Goal: Information Seeking & Learning: Compare options

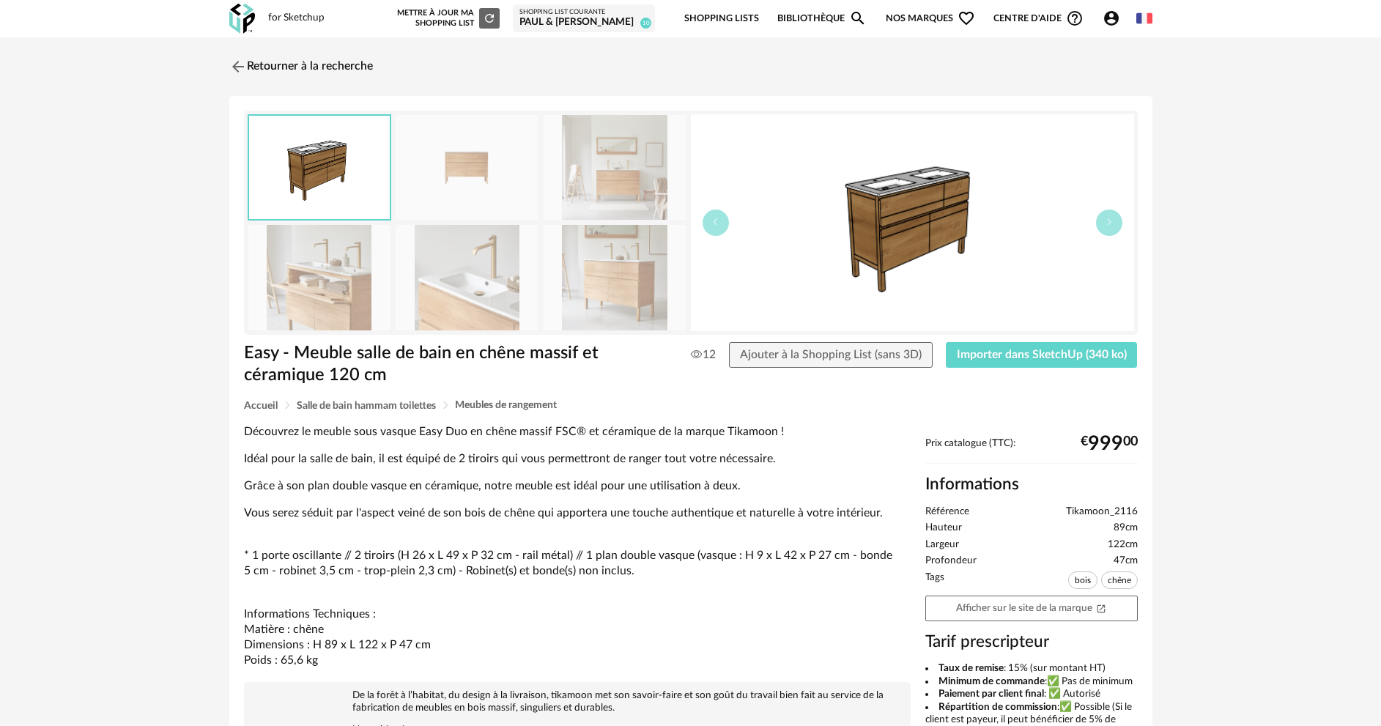
click at [335, 68] on link "Retourner à la recherche" at bounding box center [301, 67] width 144 height 32
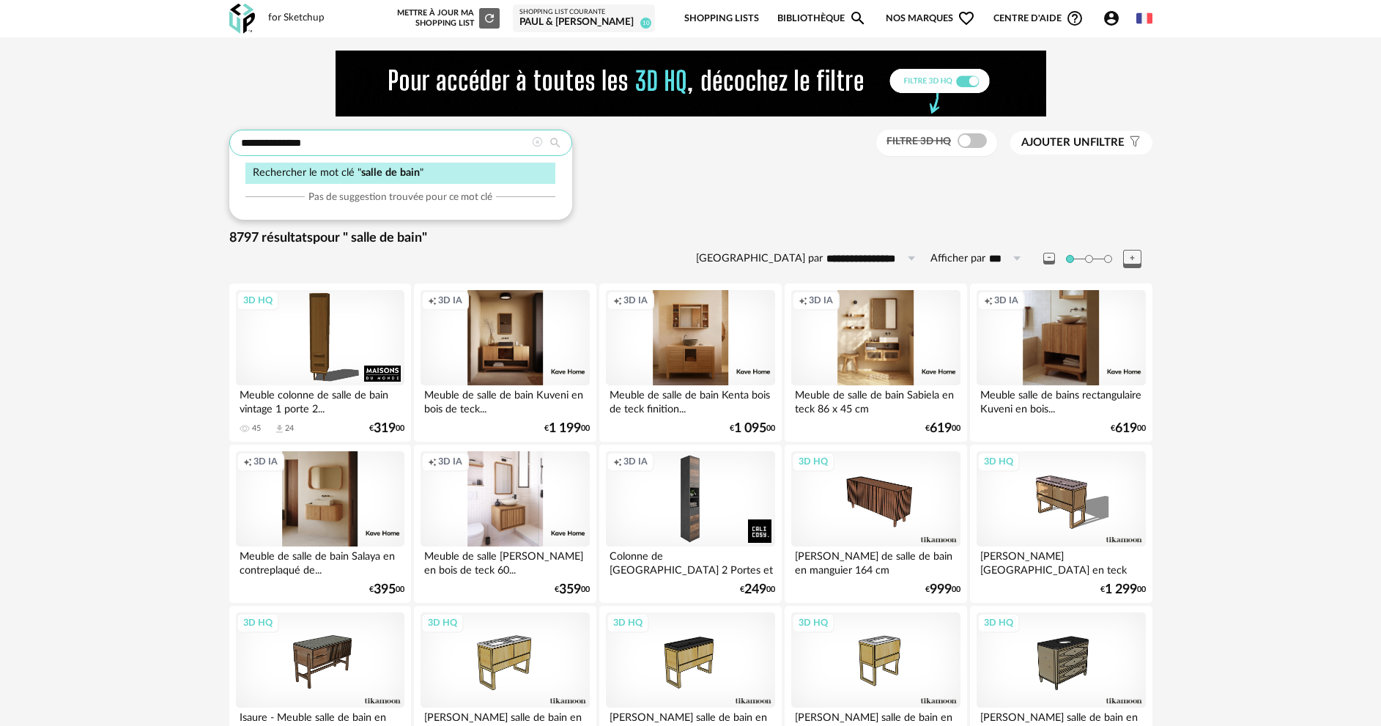
drag, startPoint x: 344, startPoint y: 144, endPoint x: 228, endPoint y: 139, distance: 116.6
type input "*******"
type input "**********"
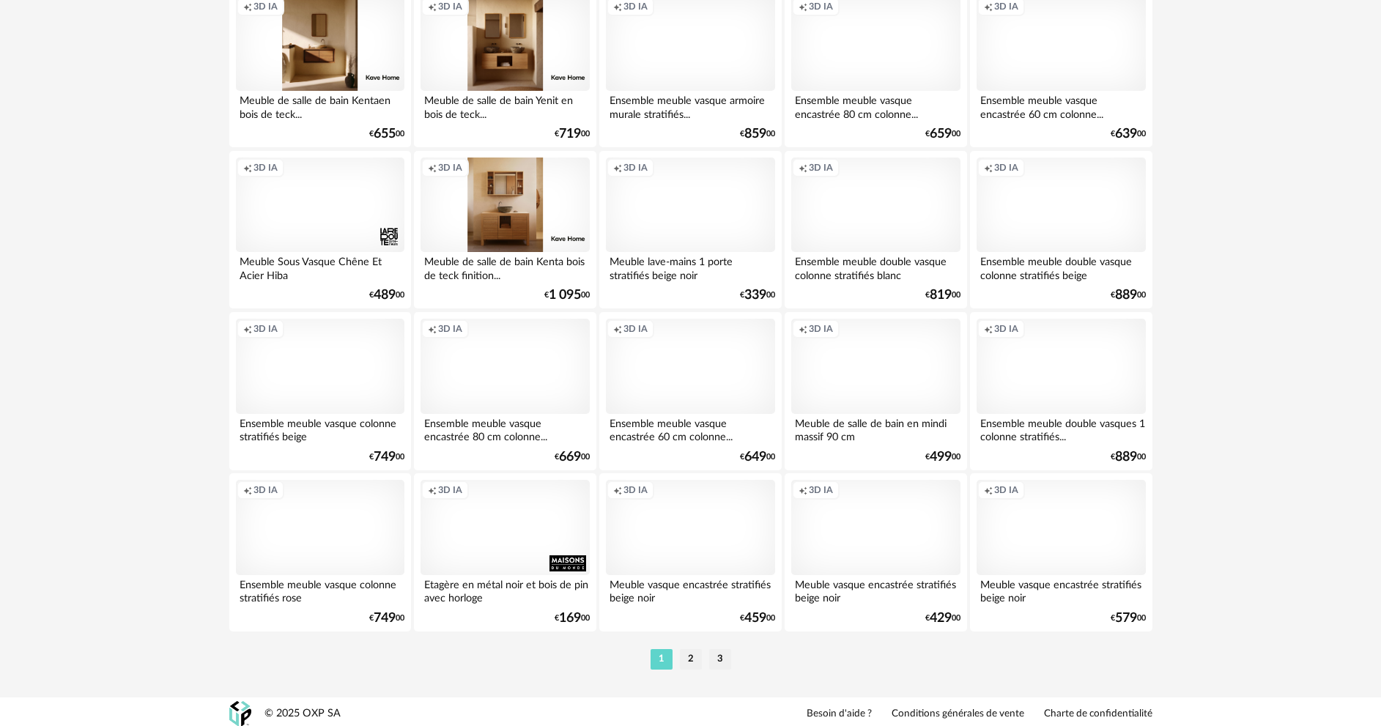
scroll to position [2879, 0]
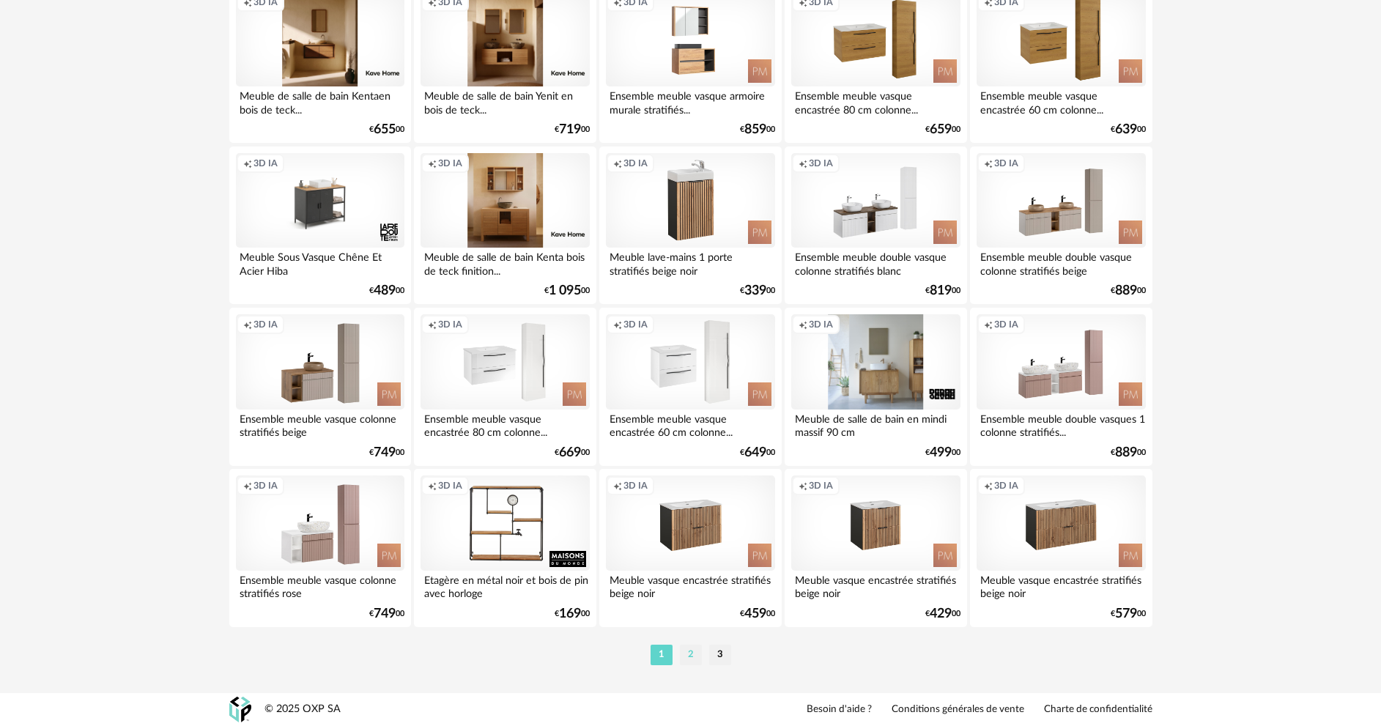
click at [696, 646] on li "2" at bounding box center [691, 655] width 22 height 21
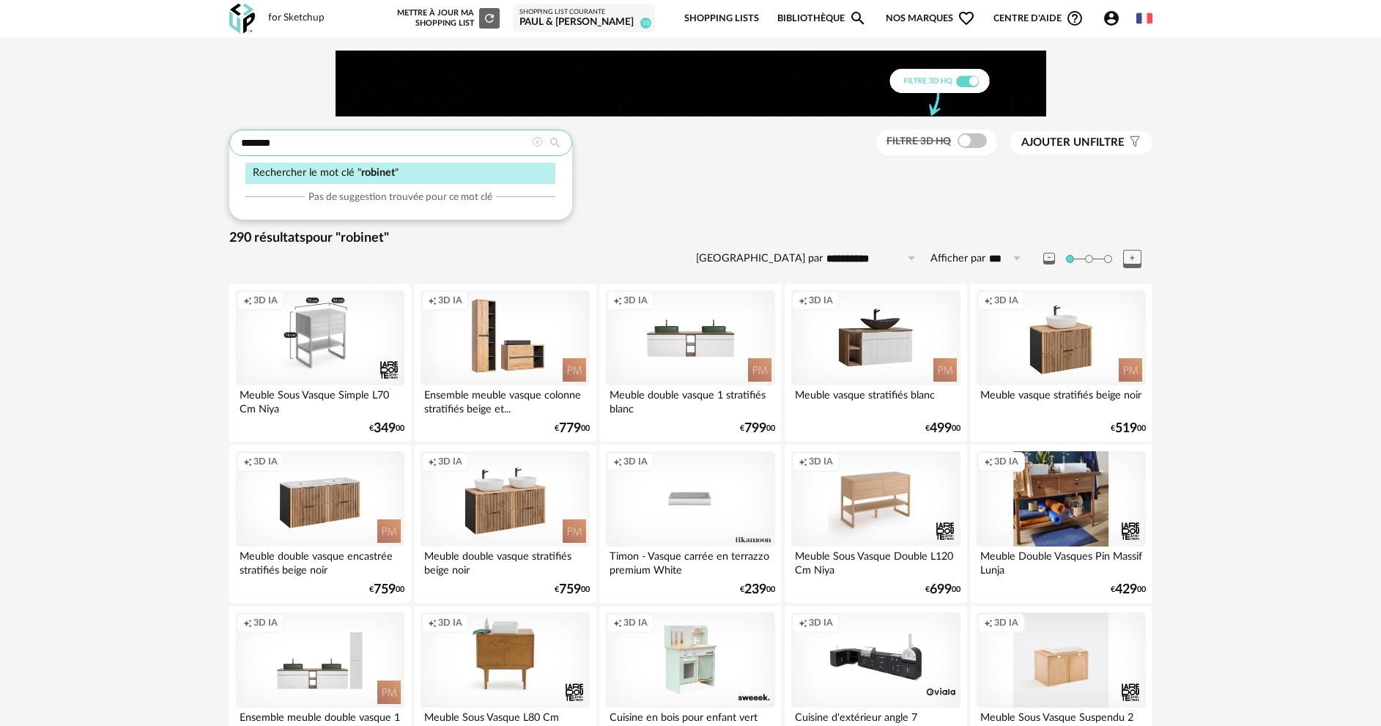
drag, startPoint x: 303, startPoint y: 136, endPoint x: 213, endPoint y: 147, distance: 90.8
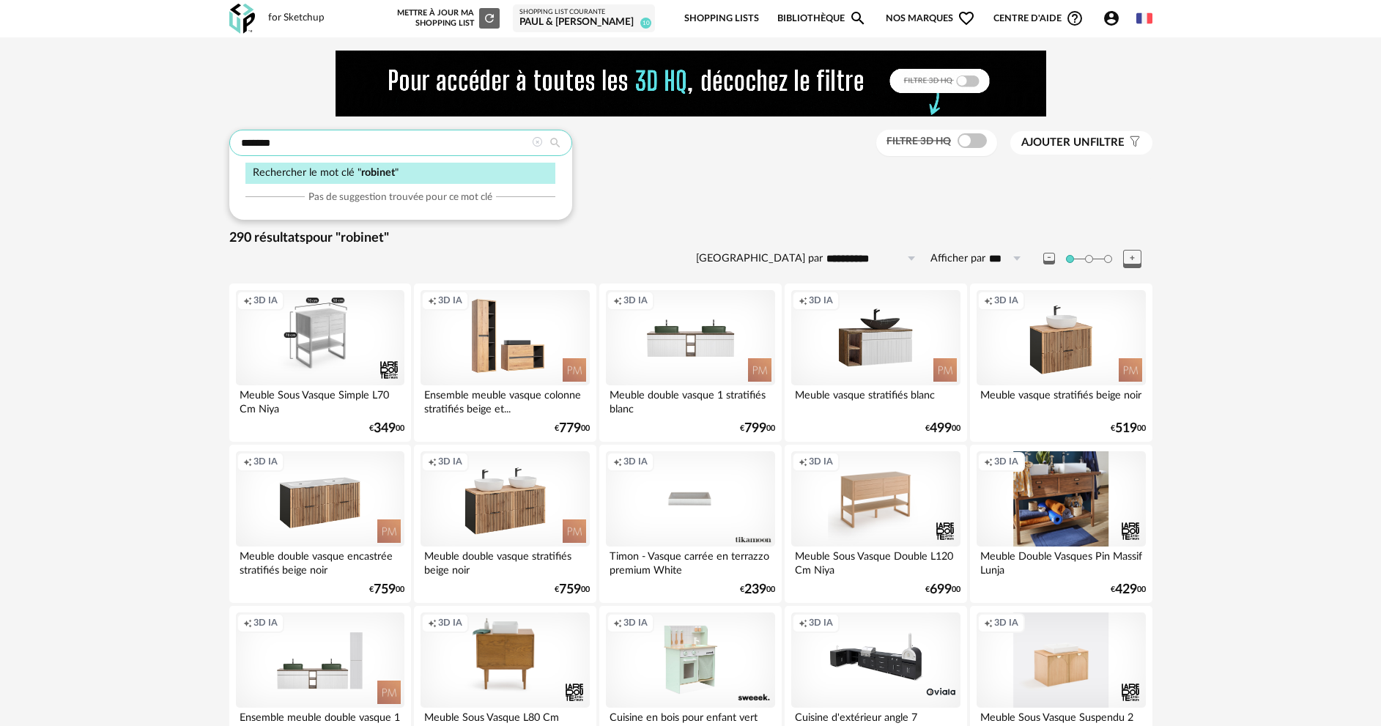
type input "**********"
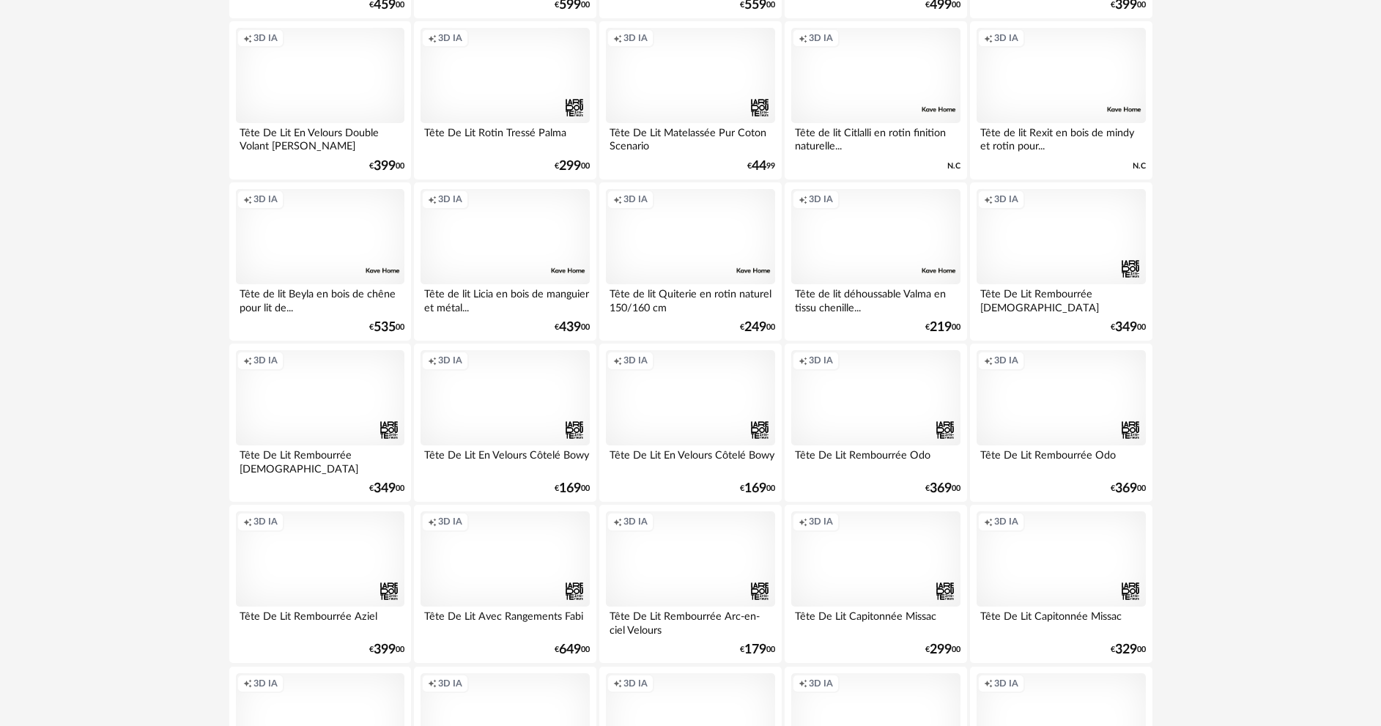
scroll to position [1707, 0]
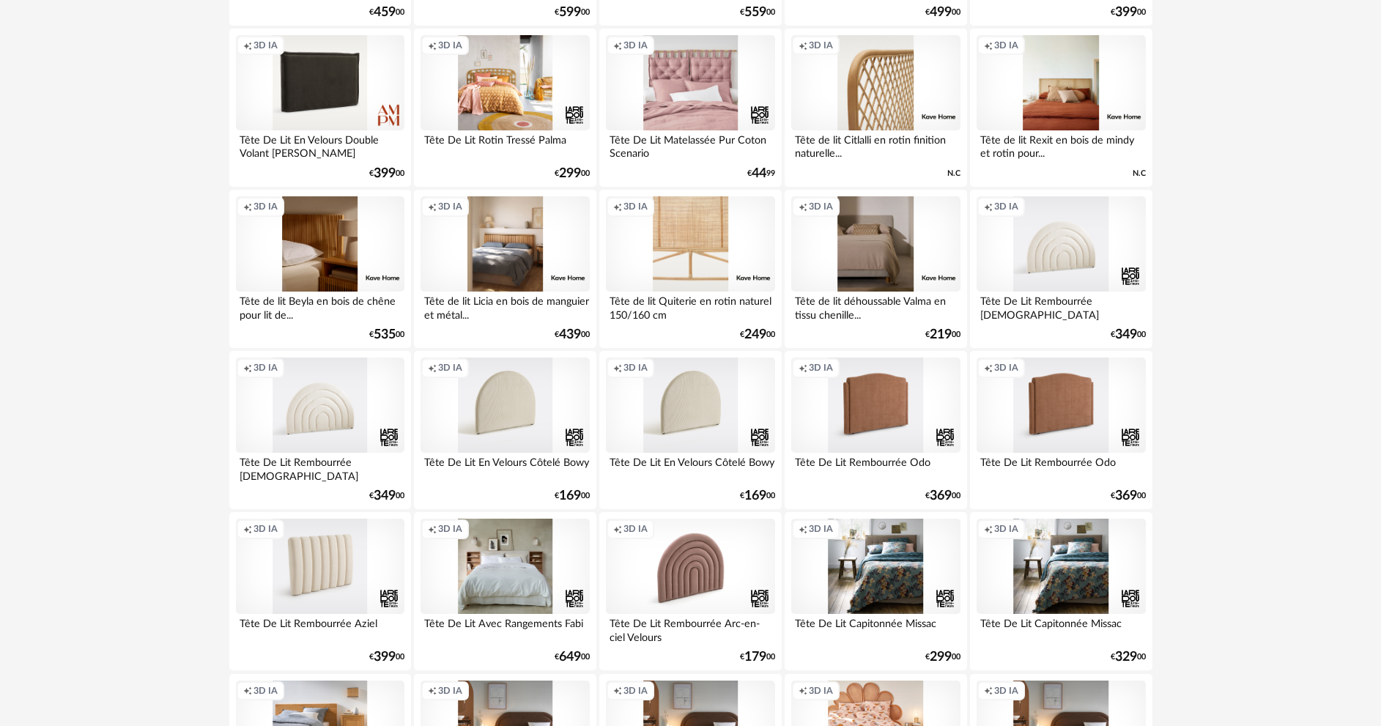
click at [702, 260] on div "Creation icon 3D IA" at bounding box center [690, 243] width 169 height 95
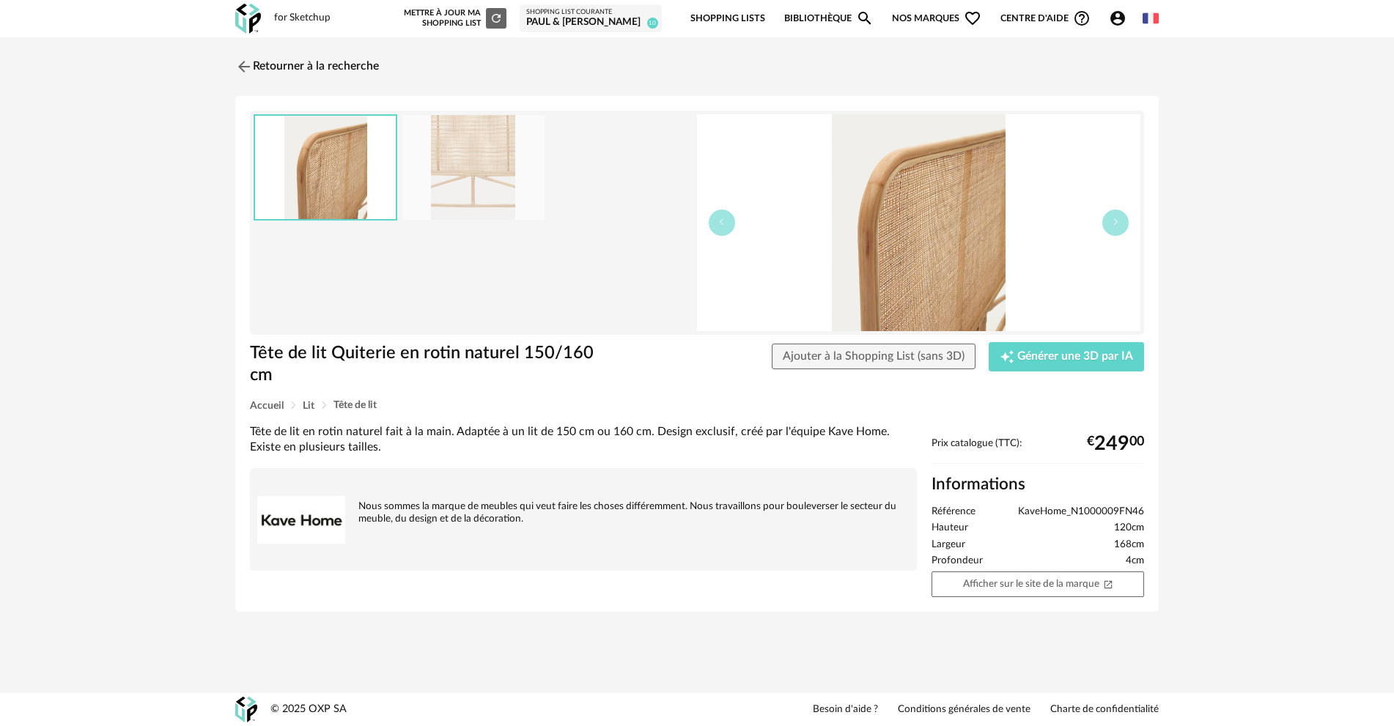
click at [956, 277] on img at bounding box center [918, 222] width 443 height 217
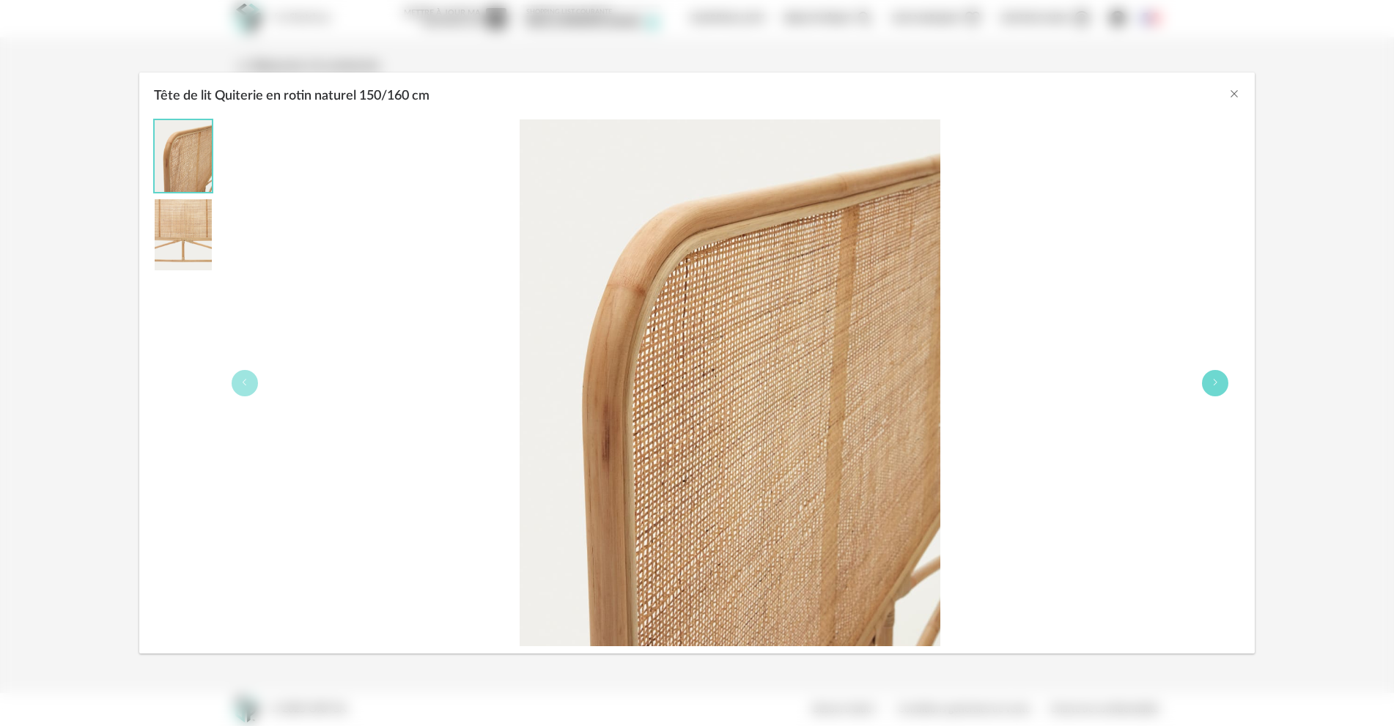
click at [1211, 381] on icon "Tête de lit Quiterie en rotin naturel 150/160 cm" at bounding box center [1215, 382] width 9 height 9
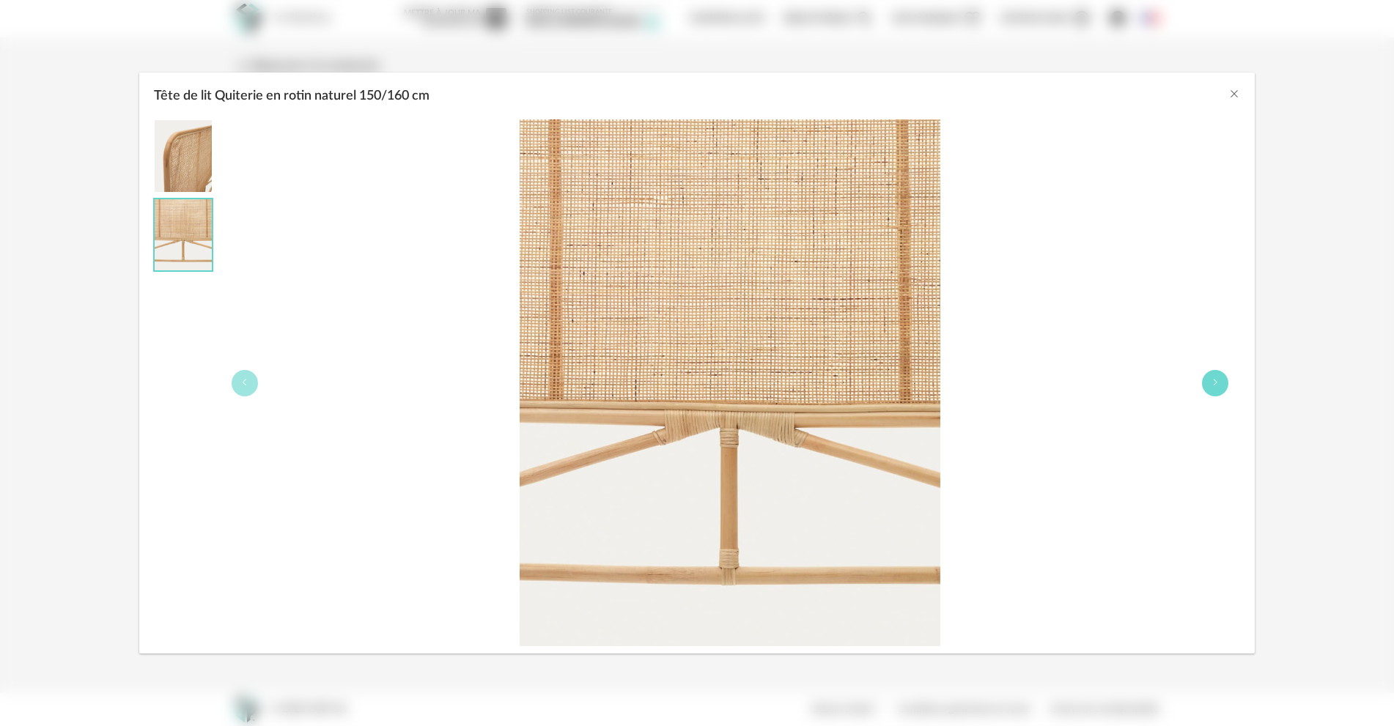
click at [1211, 381] on icon "Tête de lit Quiterie en rotin naturel 150/160 cm" at bounding box center [1215, 382] width 9 height 9
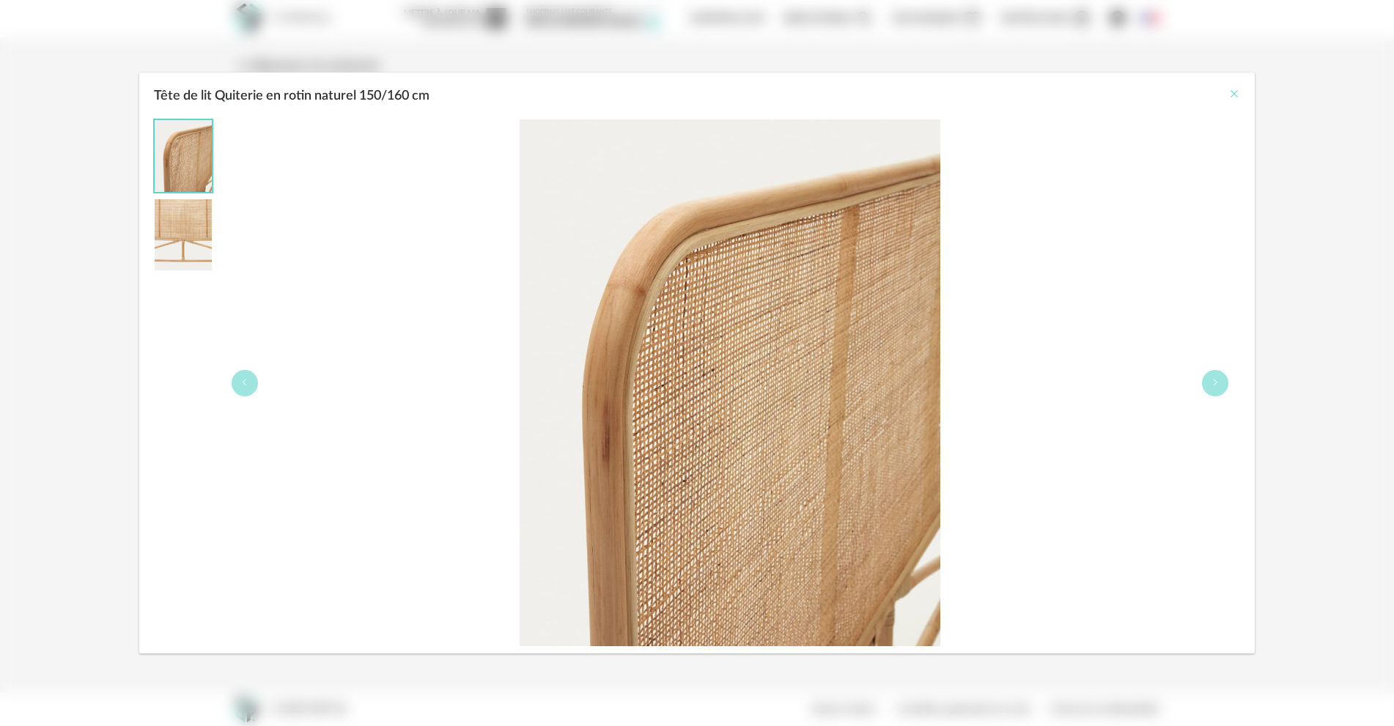
drag, startPoint x: 1232, startPoint y: 92, endPoint x: 1220, endPoint y: 108, distance: 19.9
click at [1232, 93] on icon "Close" at bounding box center [1234, 94] width 12 height 12
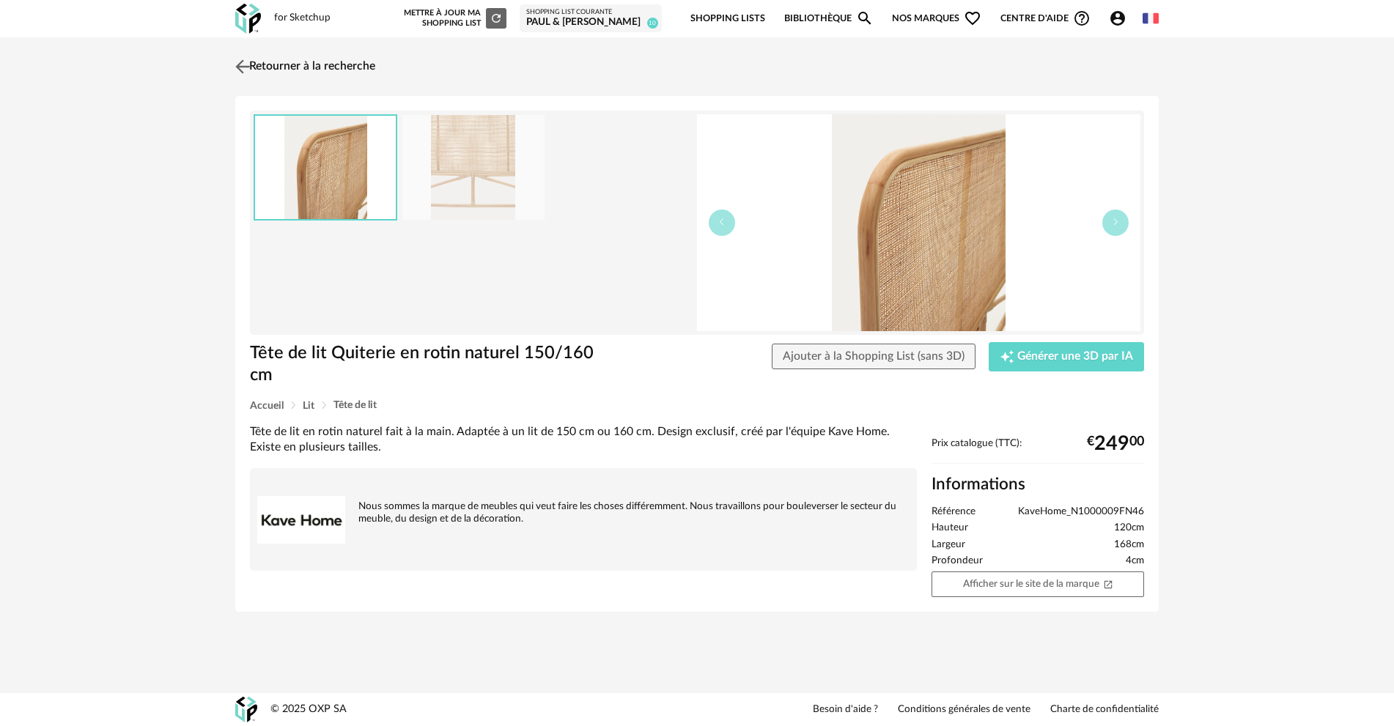
click at [372, 64] on link "Retourner à la recherche" at bounding box center [304, 67] width 144 height 32
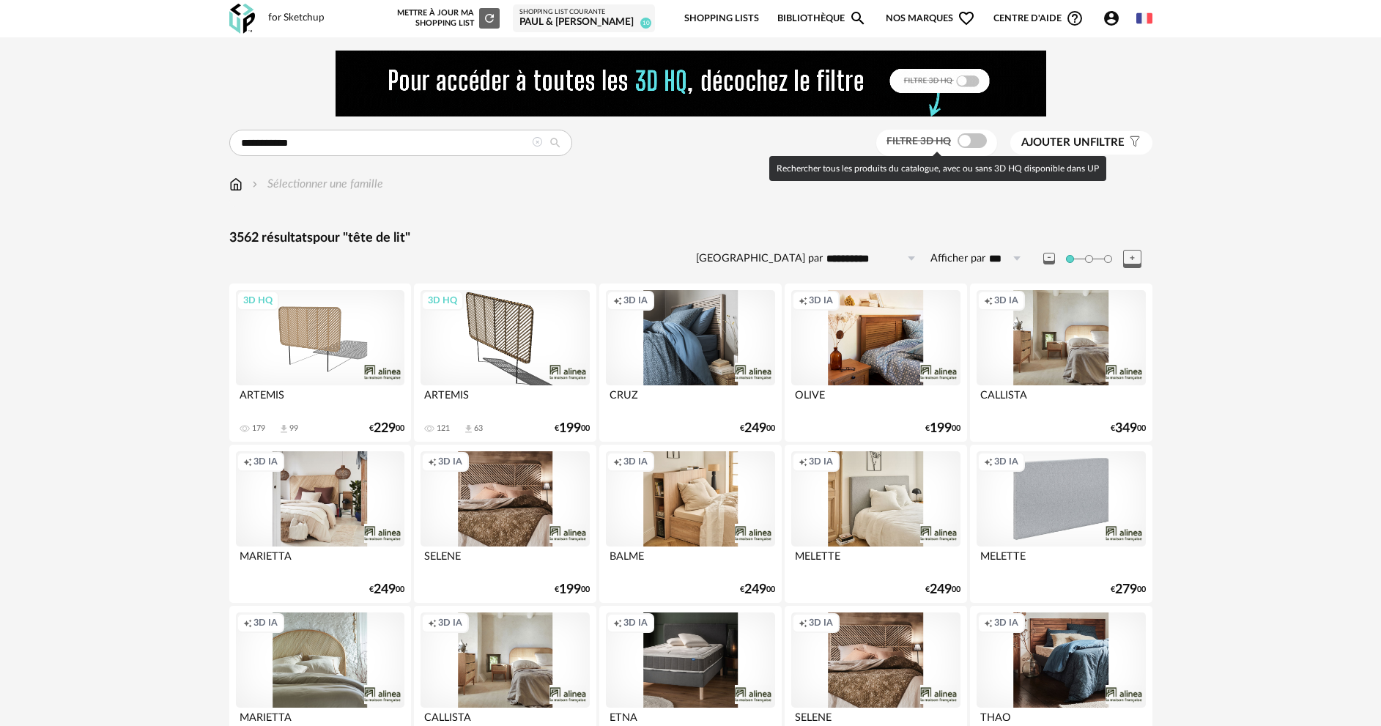
click at [975, 137] on span at bounding box center [972, 140] width 29 height 15
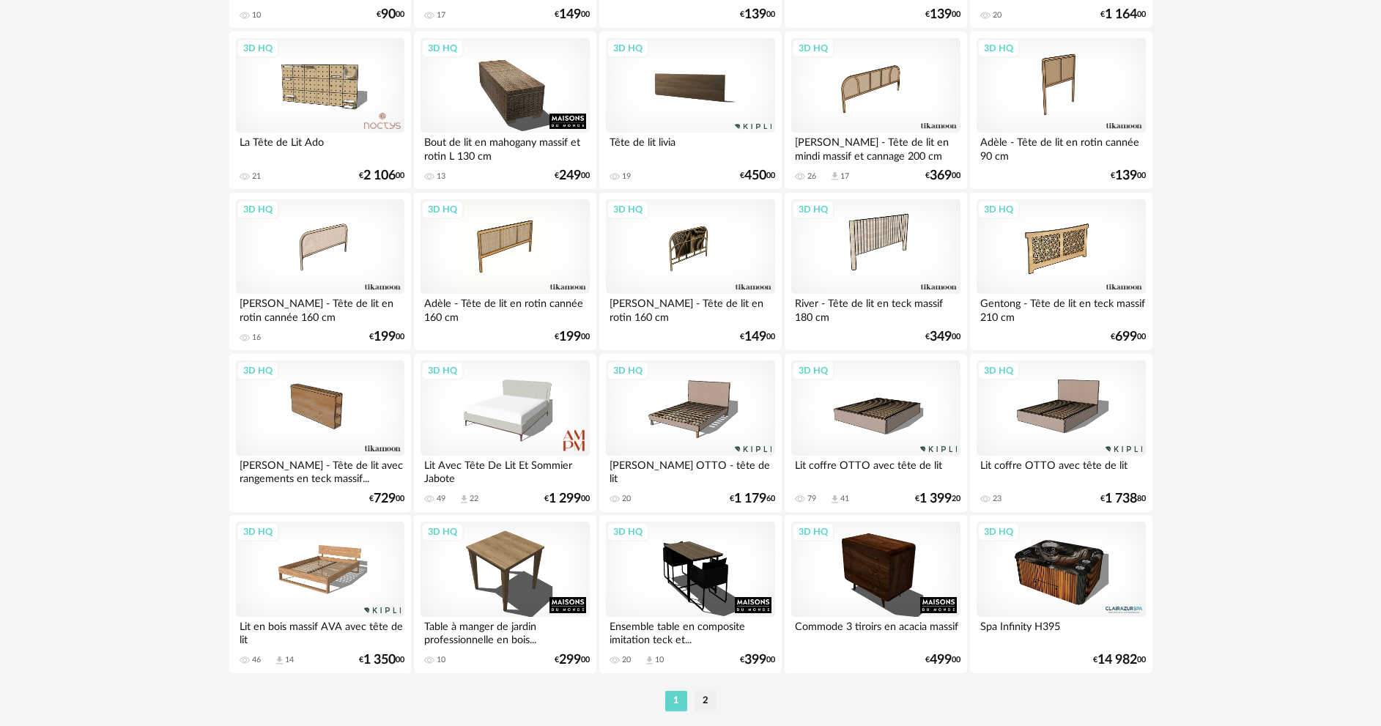
scroll to position [2879, 0]
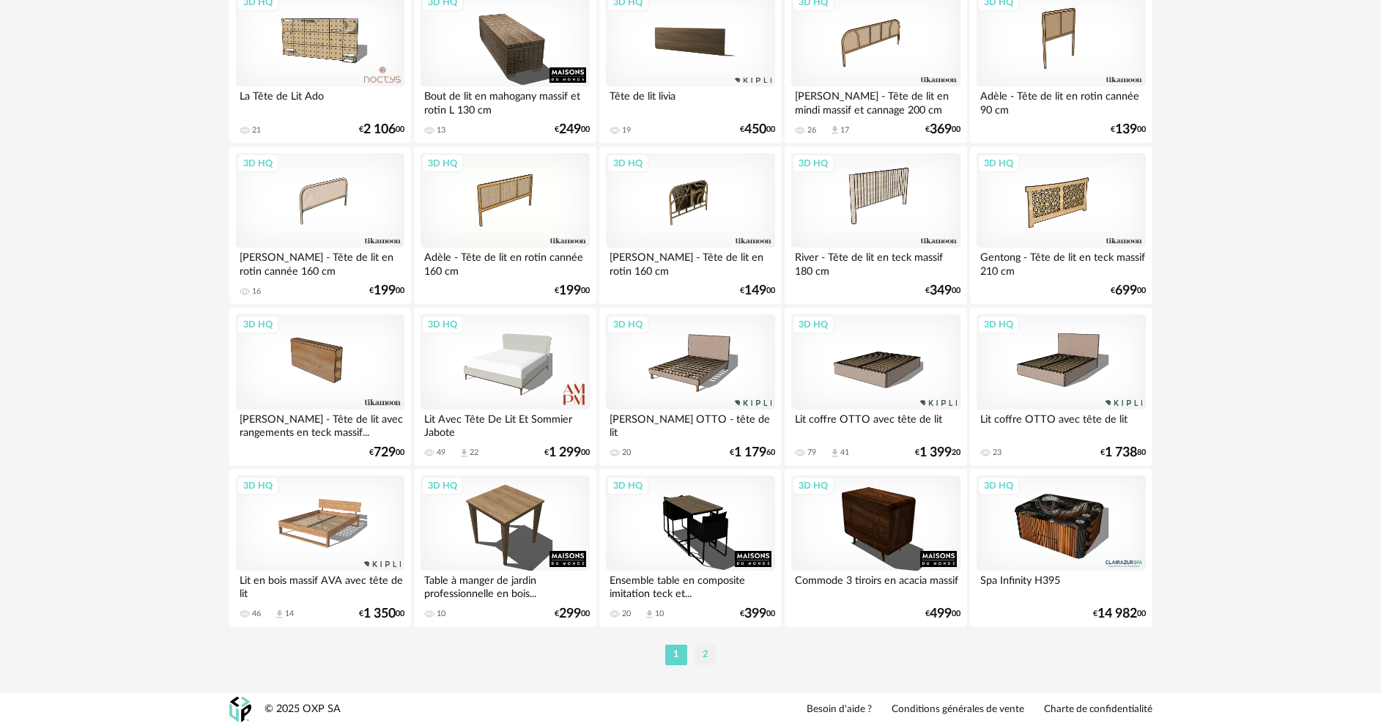
click at [708, 654] on li "2" at bounding box center [706, 655] width 22 height 21
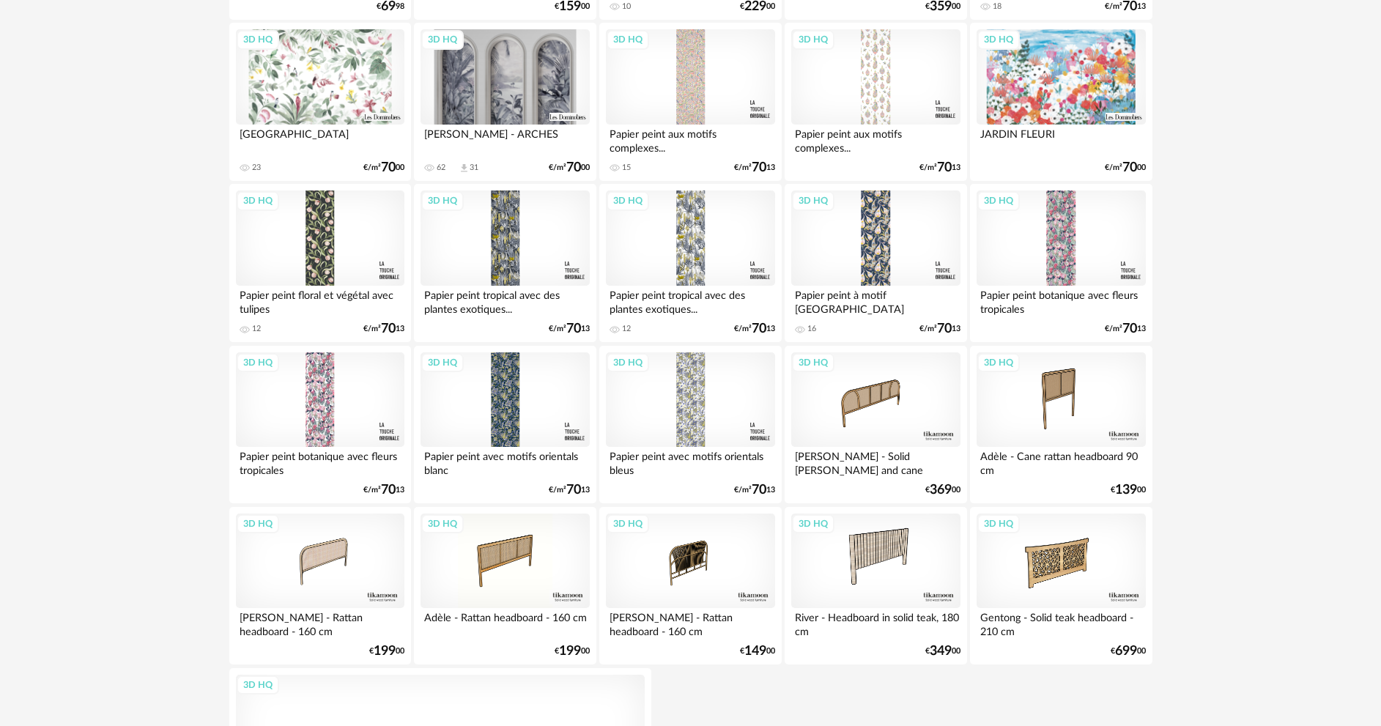
scroll to position [2052, 0]
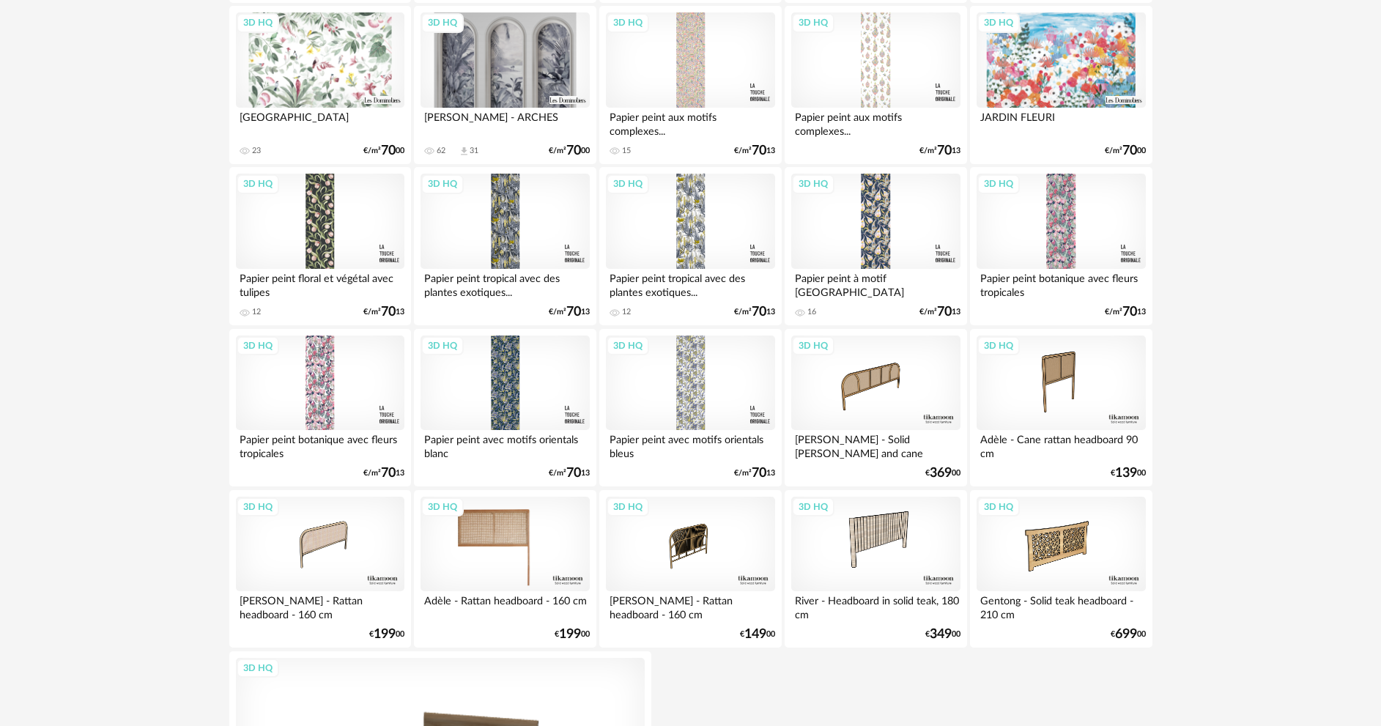
click at [506, 553] on div "3D HQ" at bounding box center [505, 544] width 169 height 95
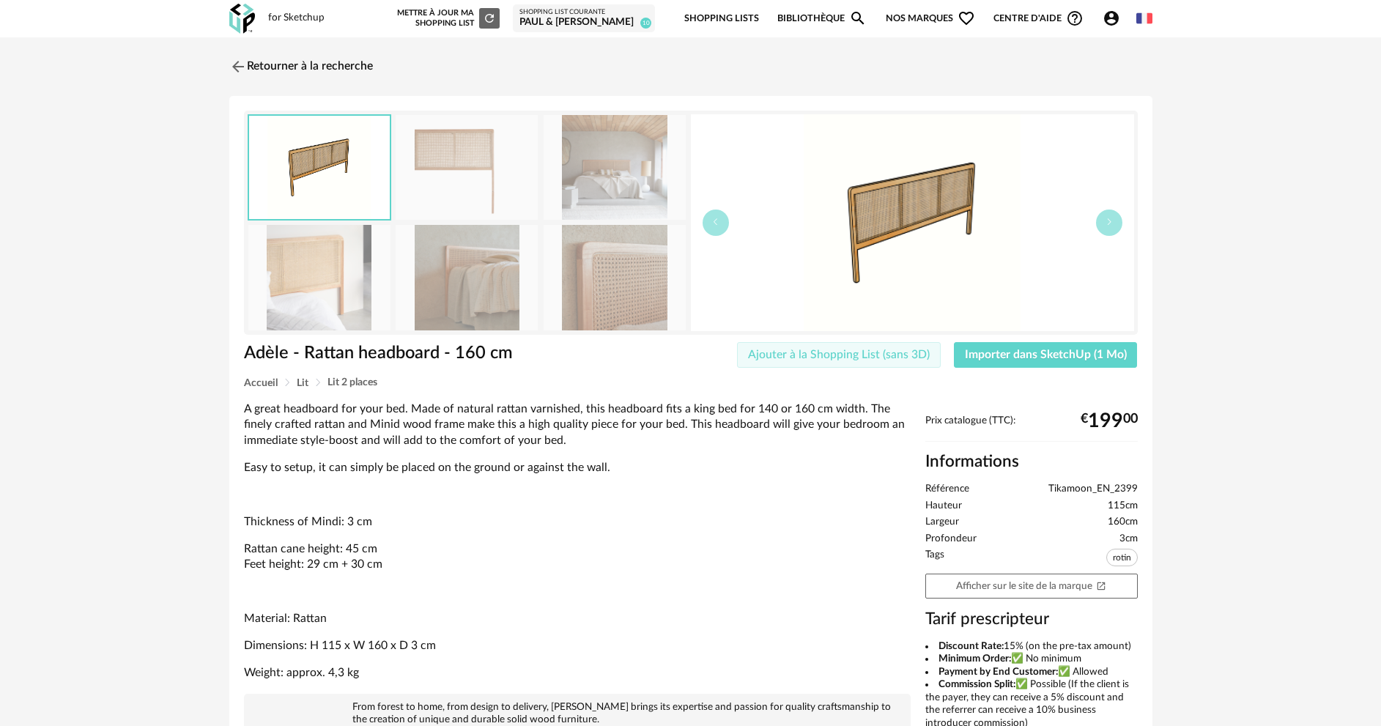
click at [874, 361] on button "Ajouter à la Shopping List (sans 3D)" at bounding box center [839, 355] width 204 height 26
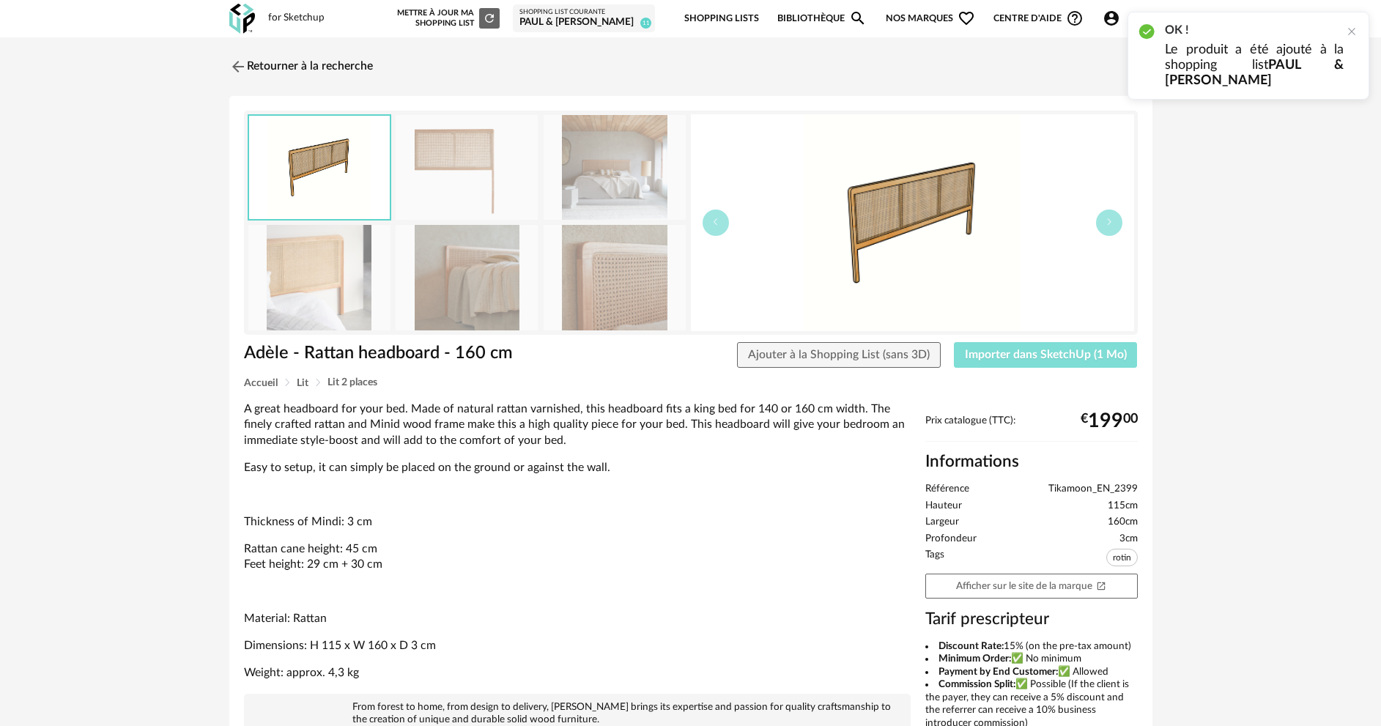
click at [986, 357] on span "Importer dans SketchUp (1 Mo)" at bounding box center [1046, 355] width 162 height 12
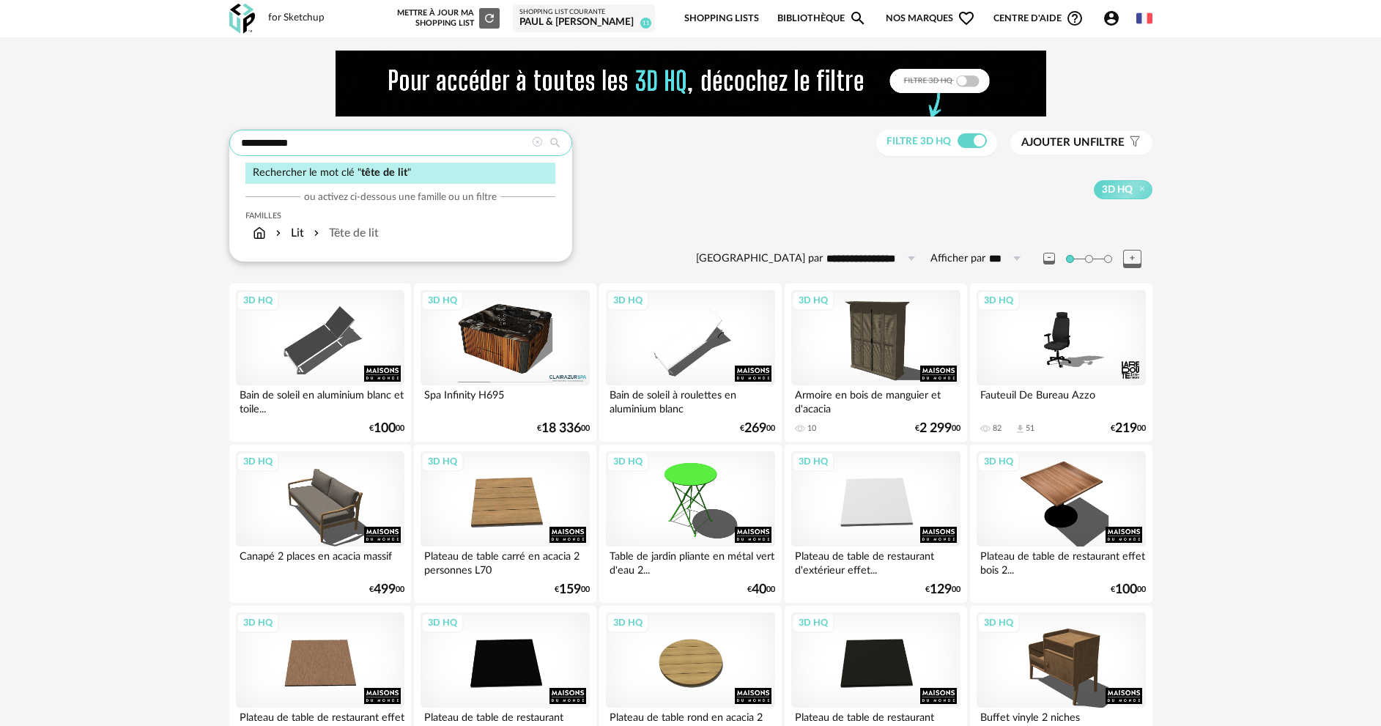
drag, startPoint x: 296, startPoint y: 140, endPoint x: 210, endPoint y: 136, distance: 85.8
type input "******"
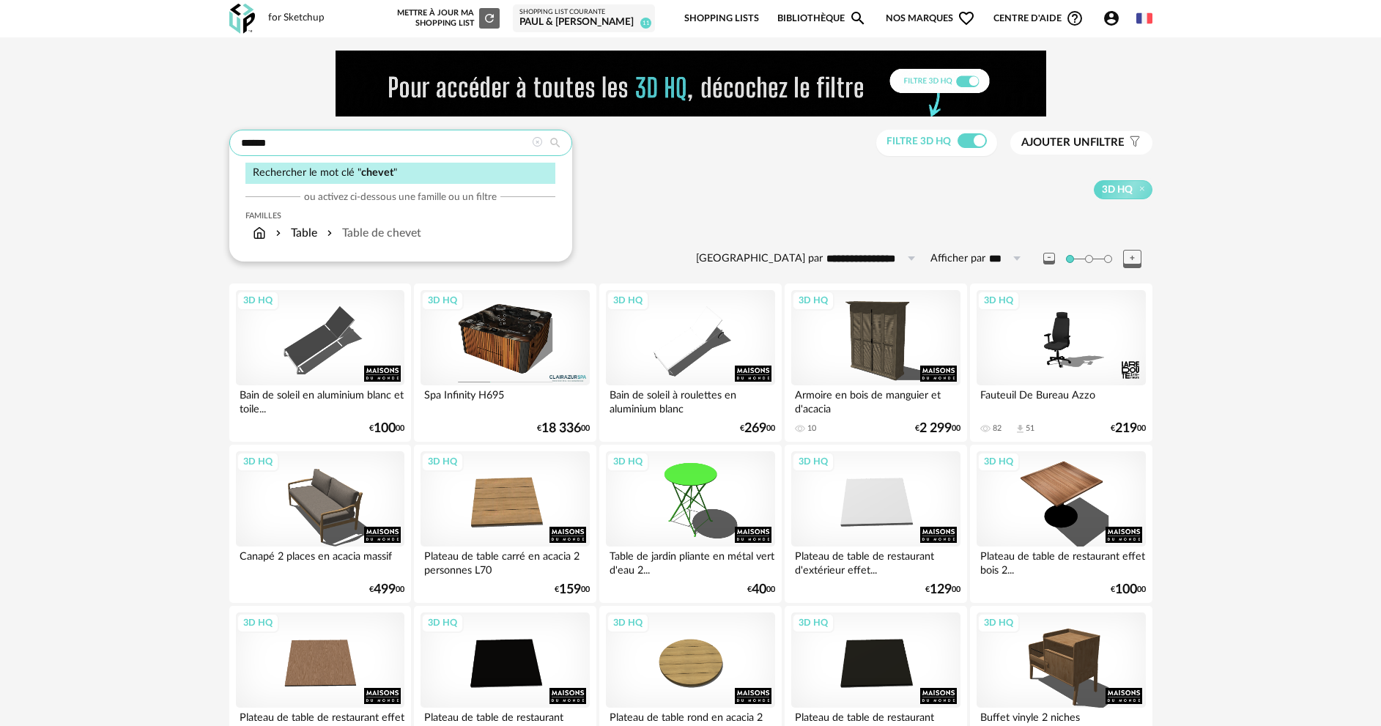
type input "**********"
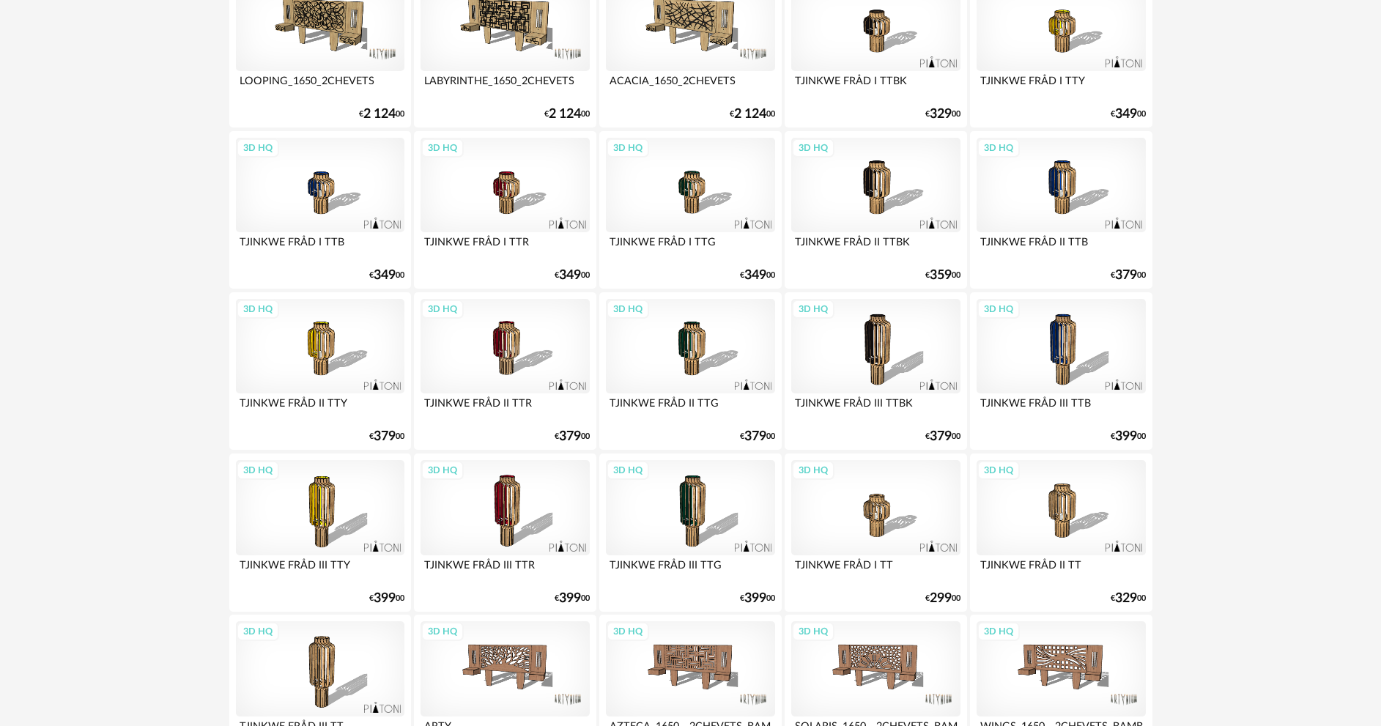
scroll to position [2879, 0]
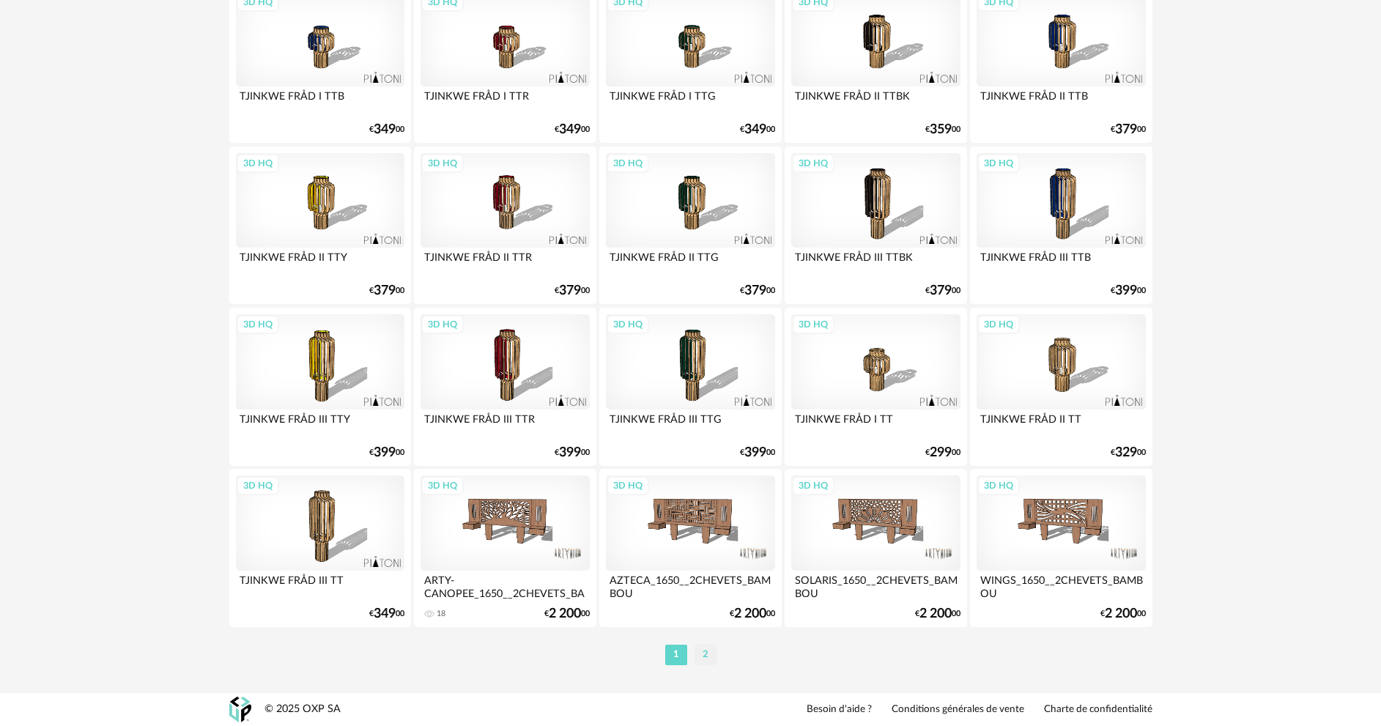
click at [707, 654] on li "2" at bounding box center [706, 655] width 22 height 21
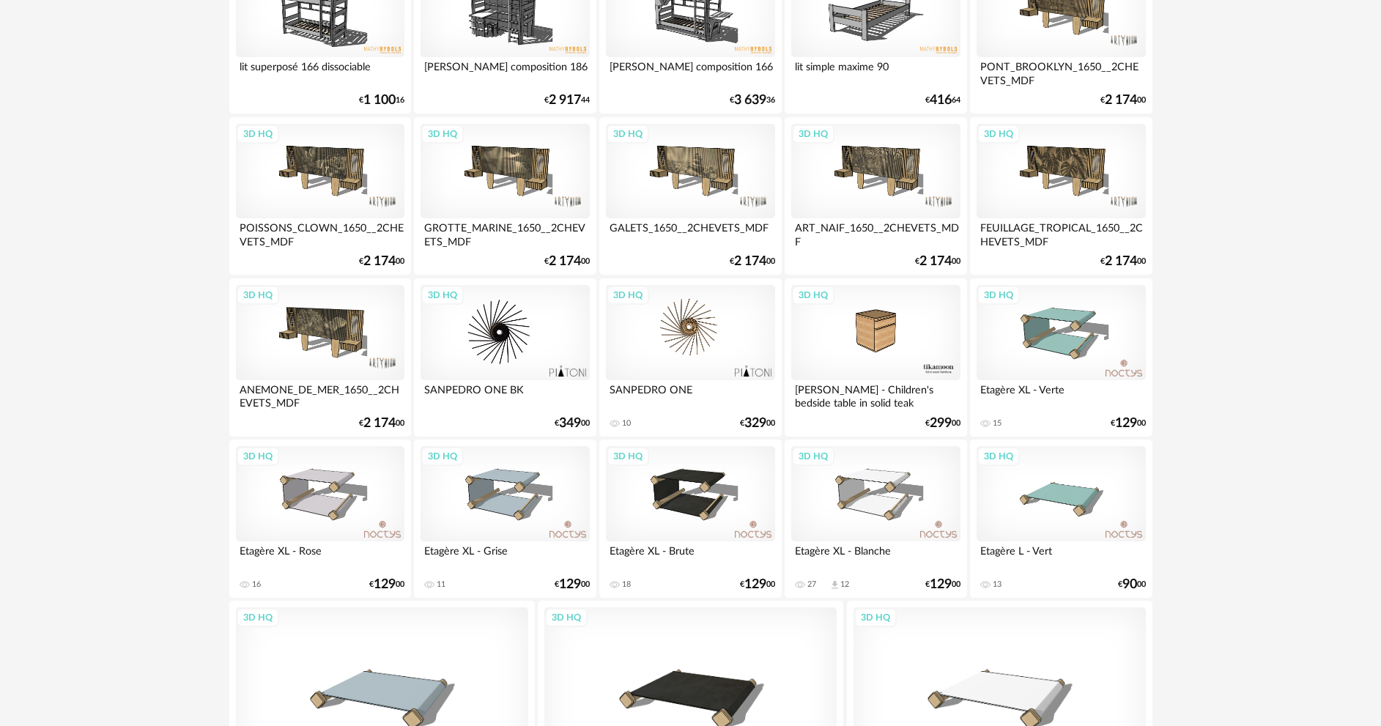
scroll to position [1319, 0]
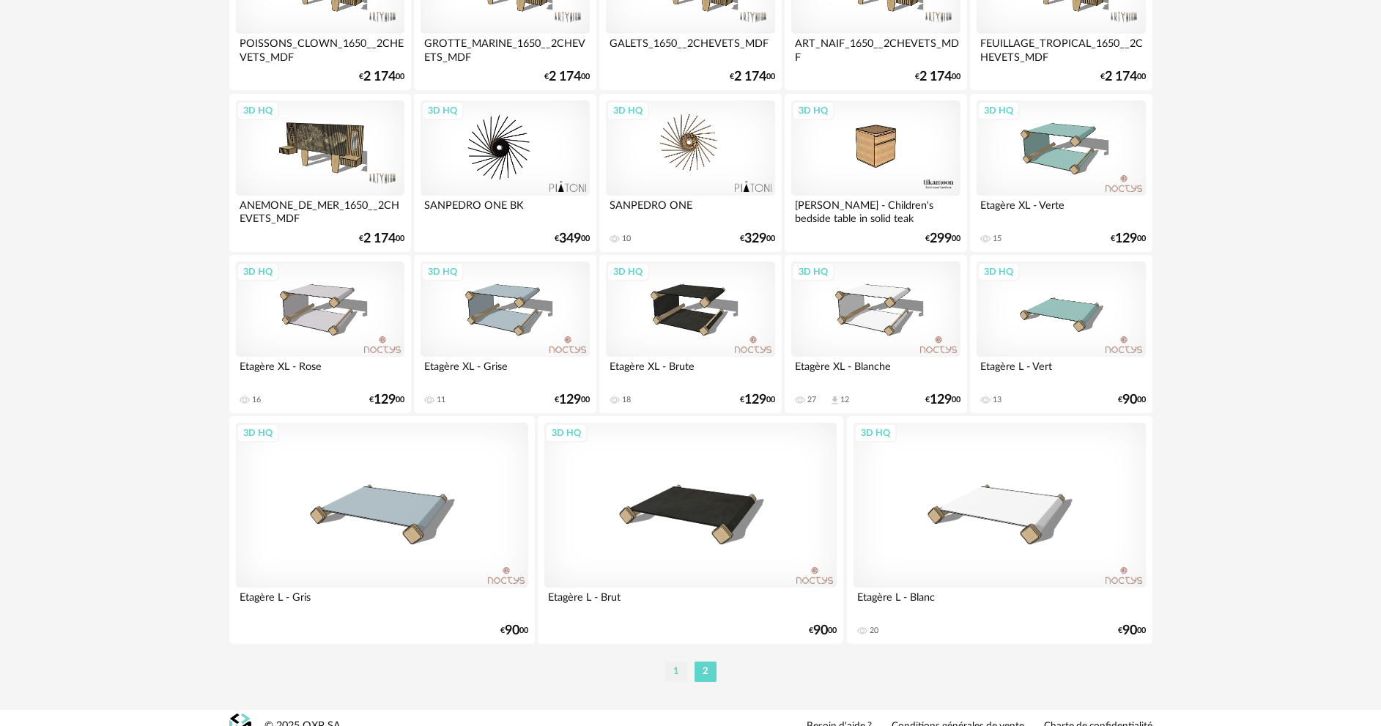
click at [674, 673] on li "1" at bounding box center [676, 672] width 22 height 21
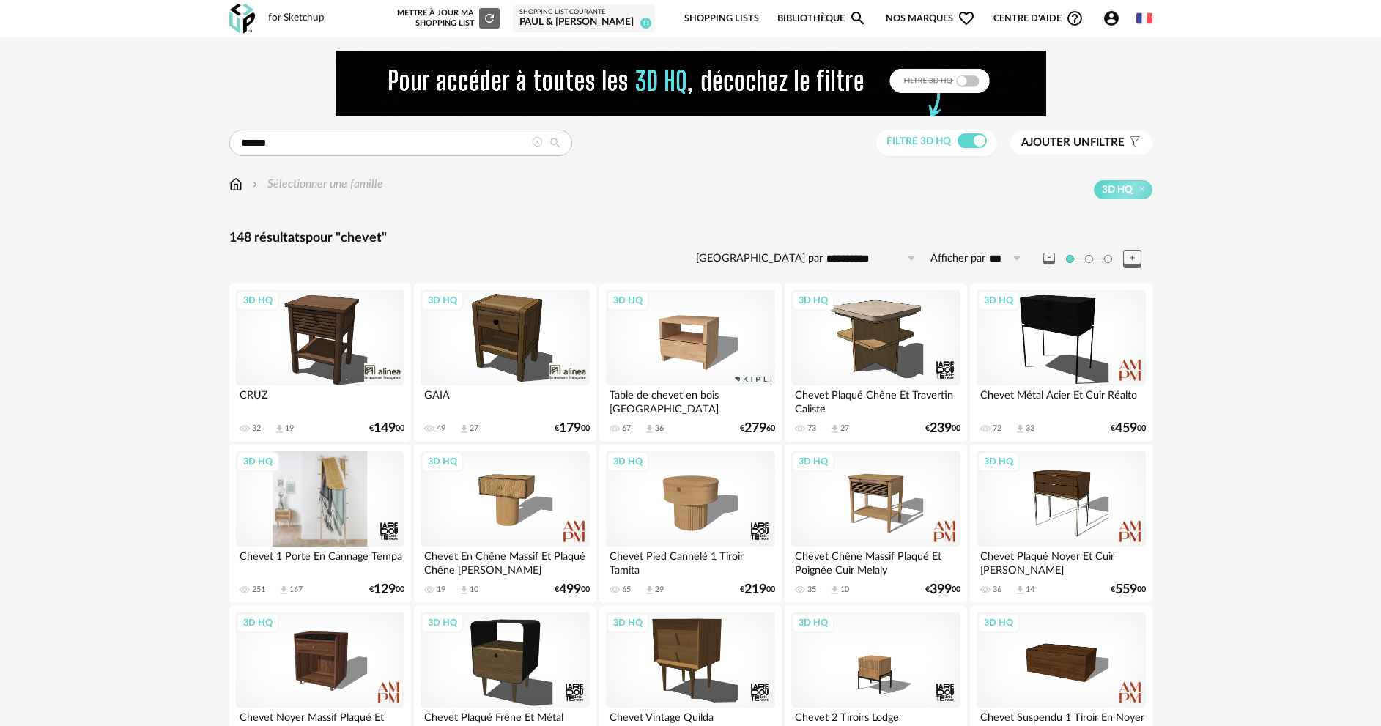
click at [342, 512] on div "3D HQ" at bounding box center [320, 498] width 169 height 95
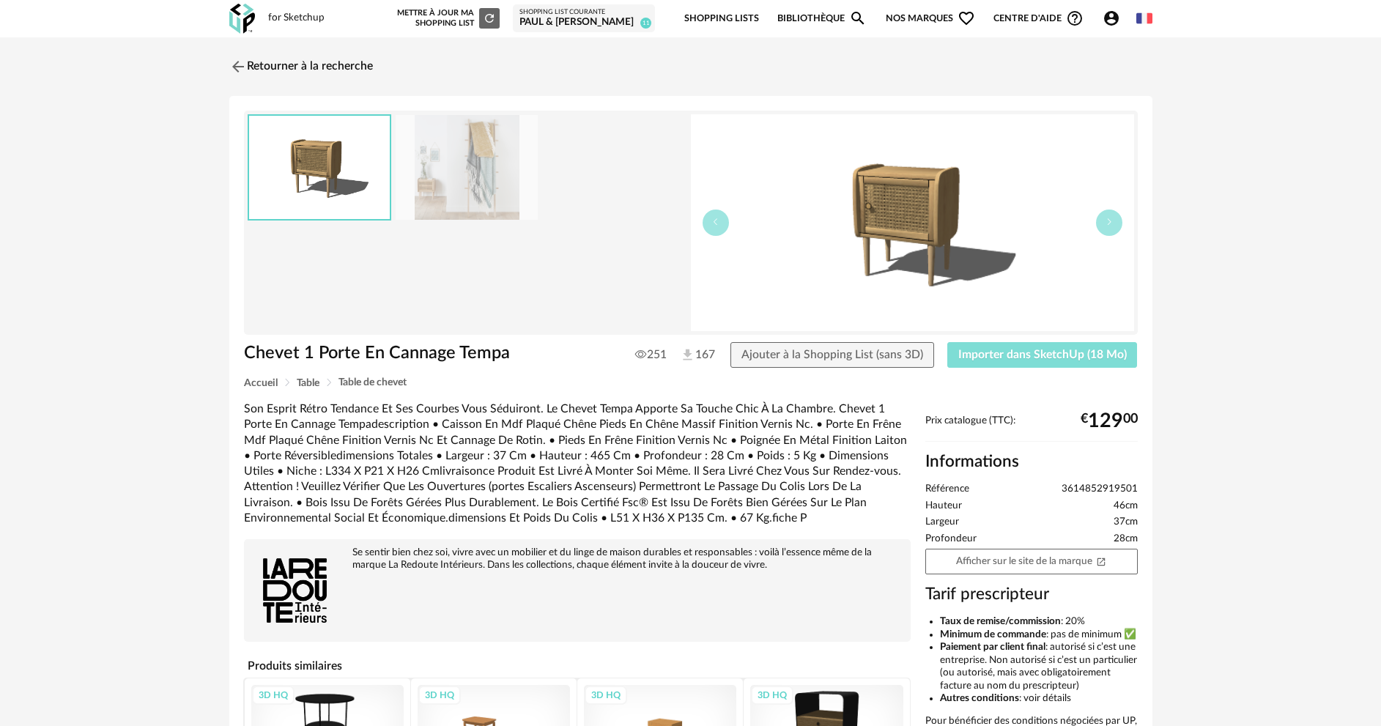
click at [989, 355] on span "Importer dans SketchUp (18 Mo)" at bounding box center [1043, 355] width 169 height 12
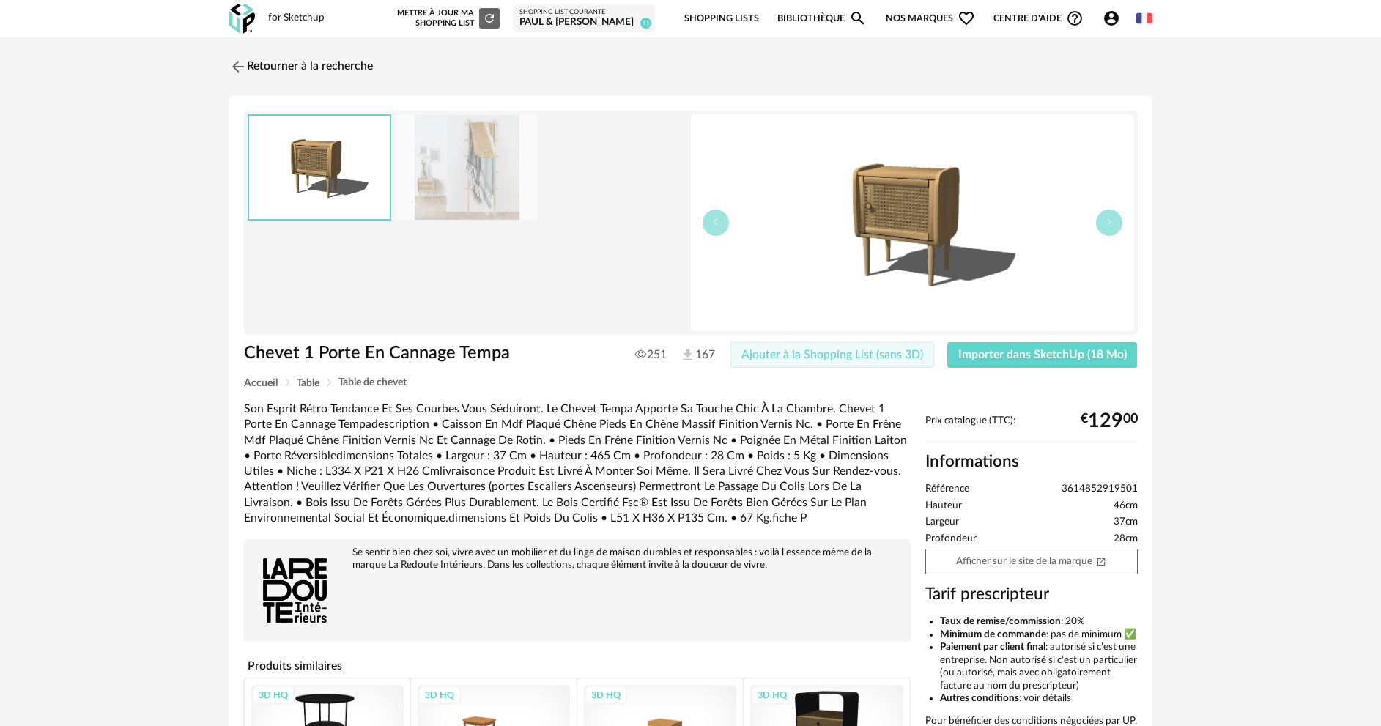
click at [879, 355] on span "Ajouter à la Shopping List (sans 3D)" at bounding box center [833, 355] width 182 height 12
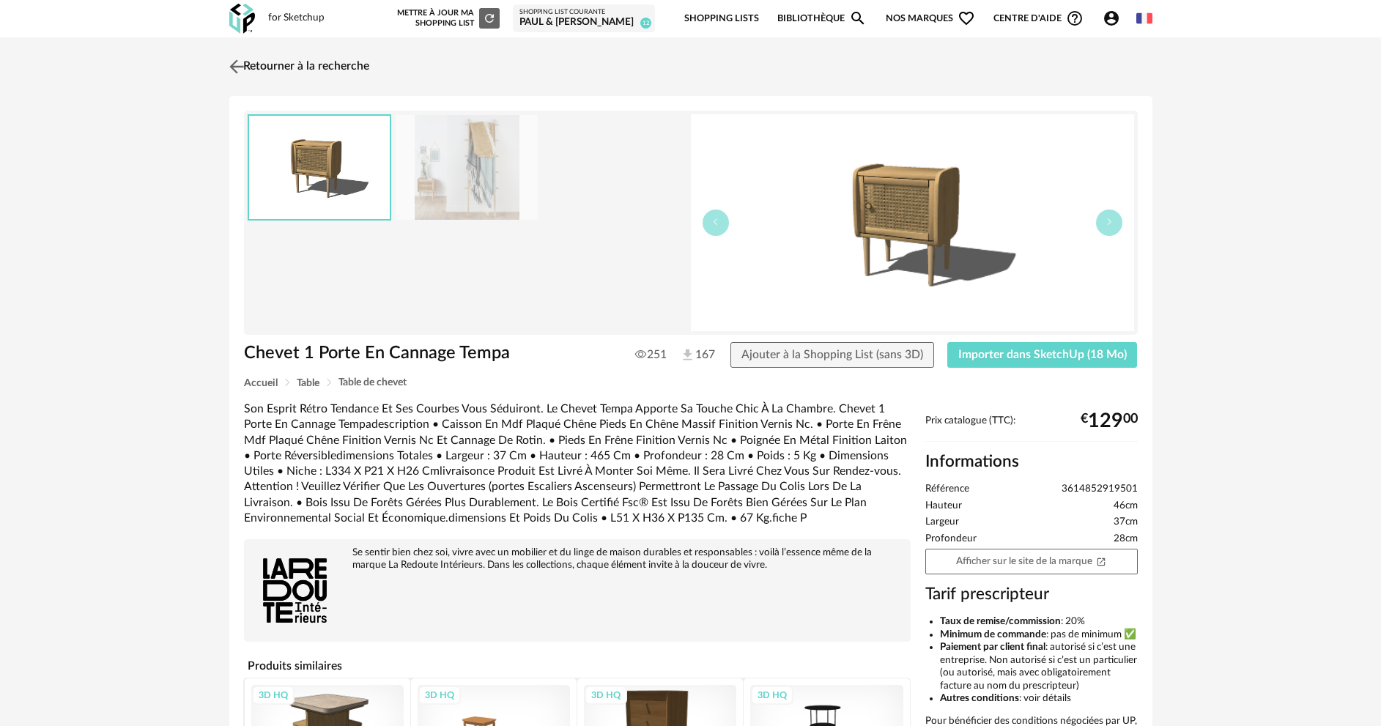
click at [325, 70] on link "Retourner à la recherche" at bounding box center [298, 67] width 144 height 32
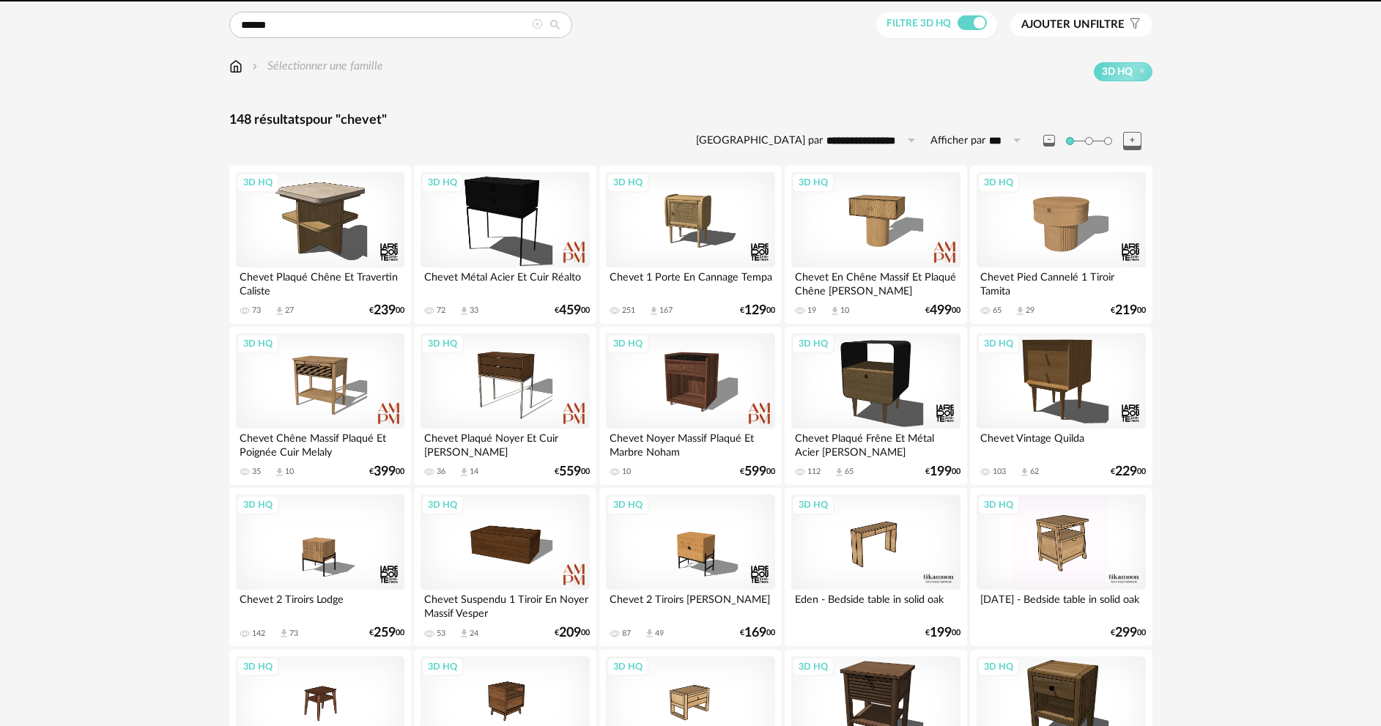
scroll to position [230, 0]
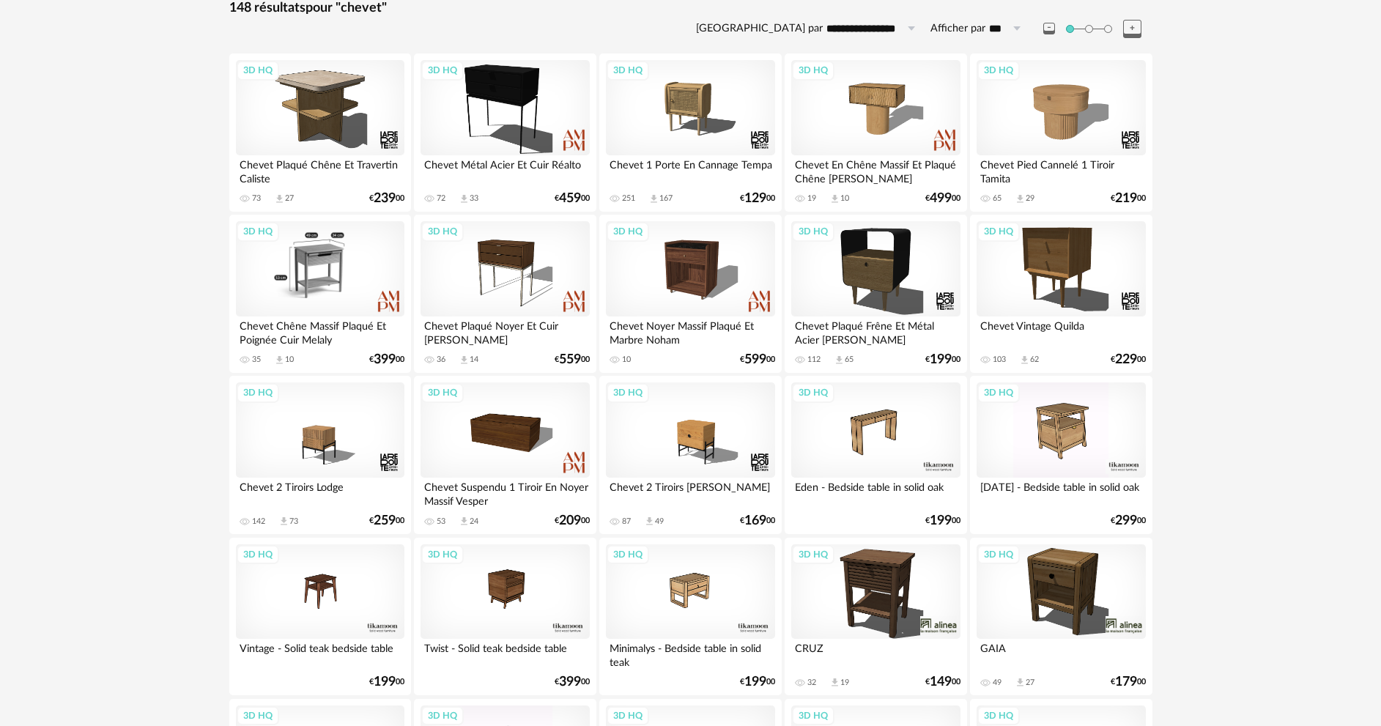
click at [329, 261] on div "3D HQ" at bounding box center [320, 268] width 169 height 95
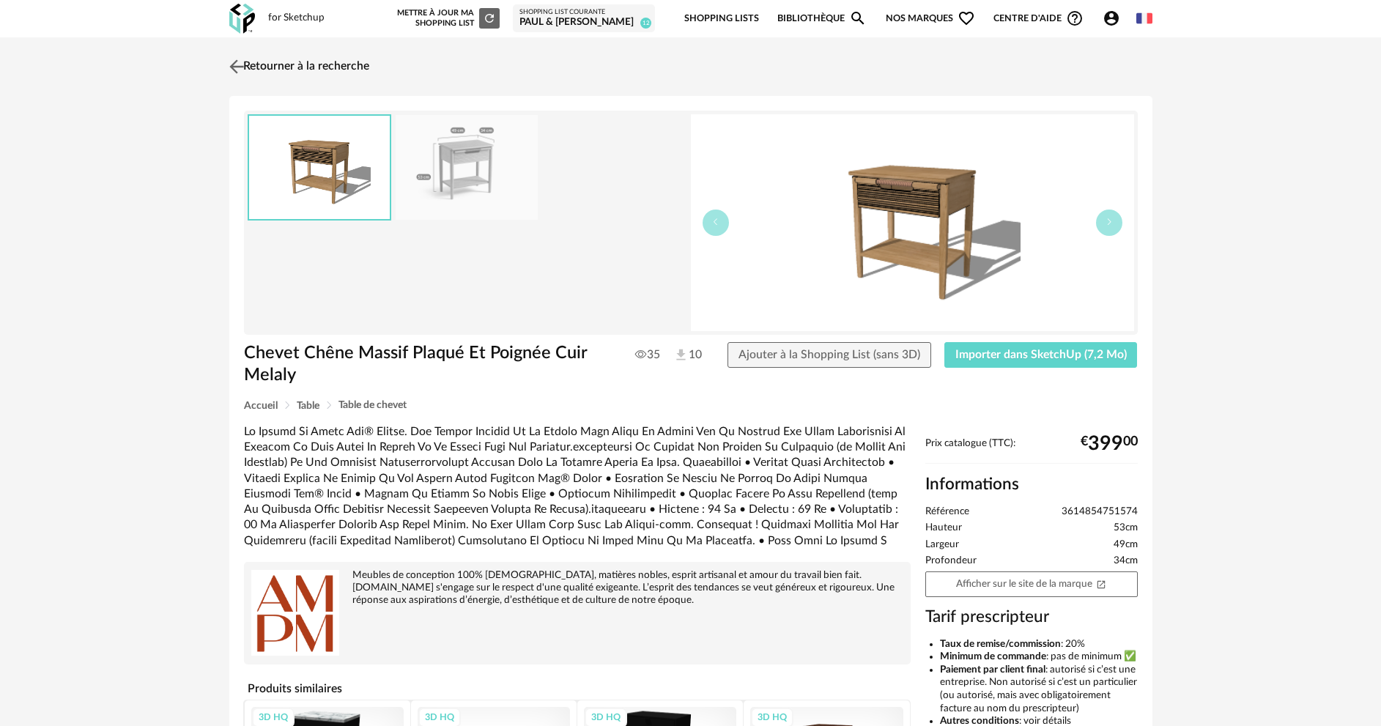
click at [332, 67] on link "Retourner à la recherche" at bounding box center [298, 67] width 144 height 32
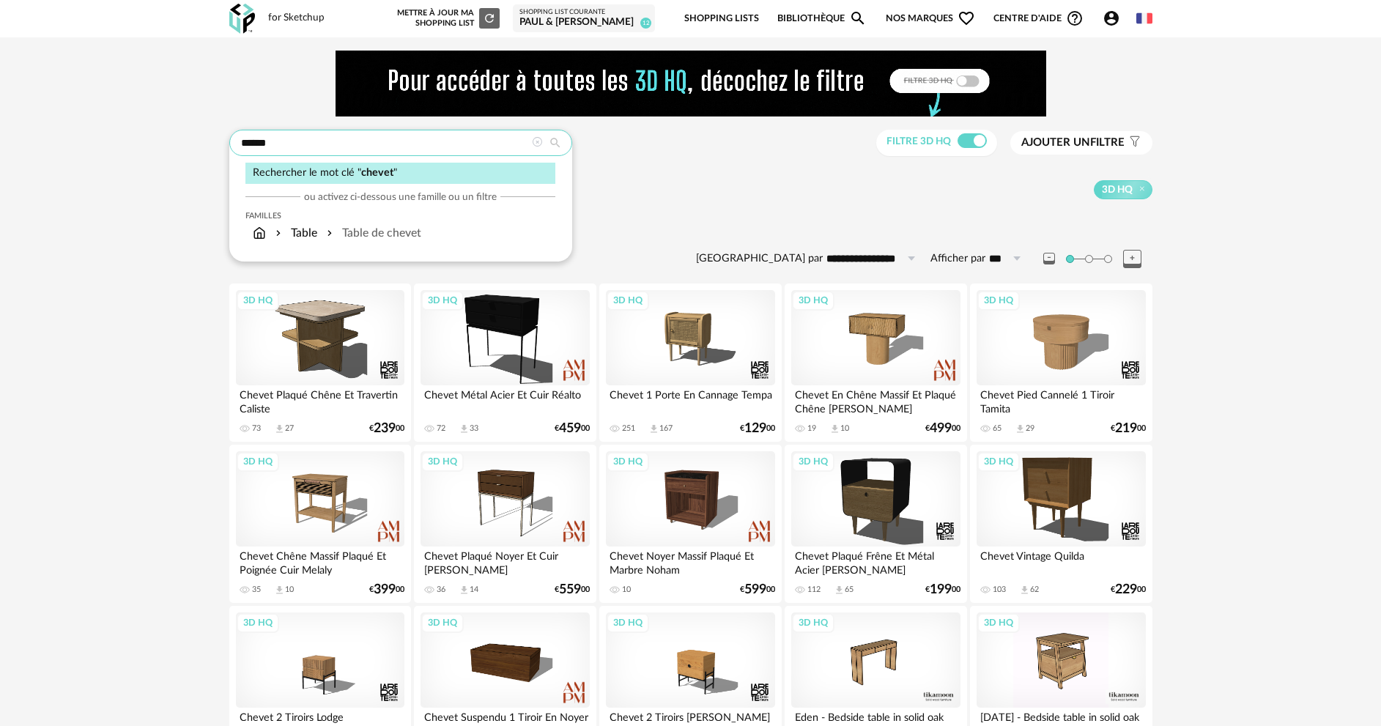
drag, startPoint x: 296, startPoint y: 139, endPoint x: 204, endPoint y: 135, distance: 91.7
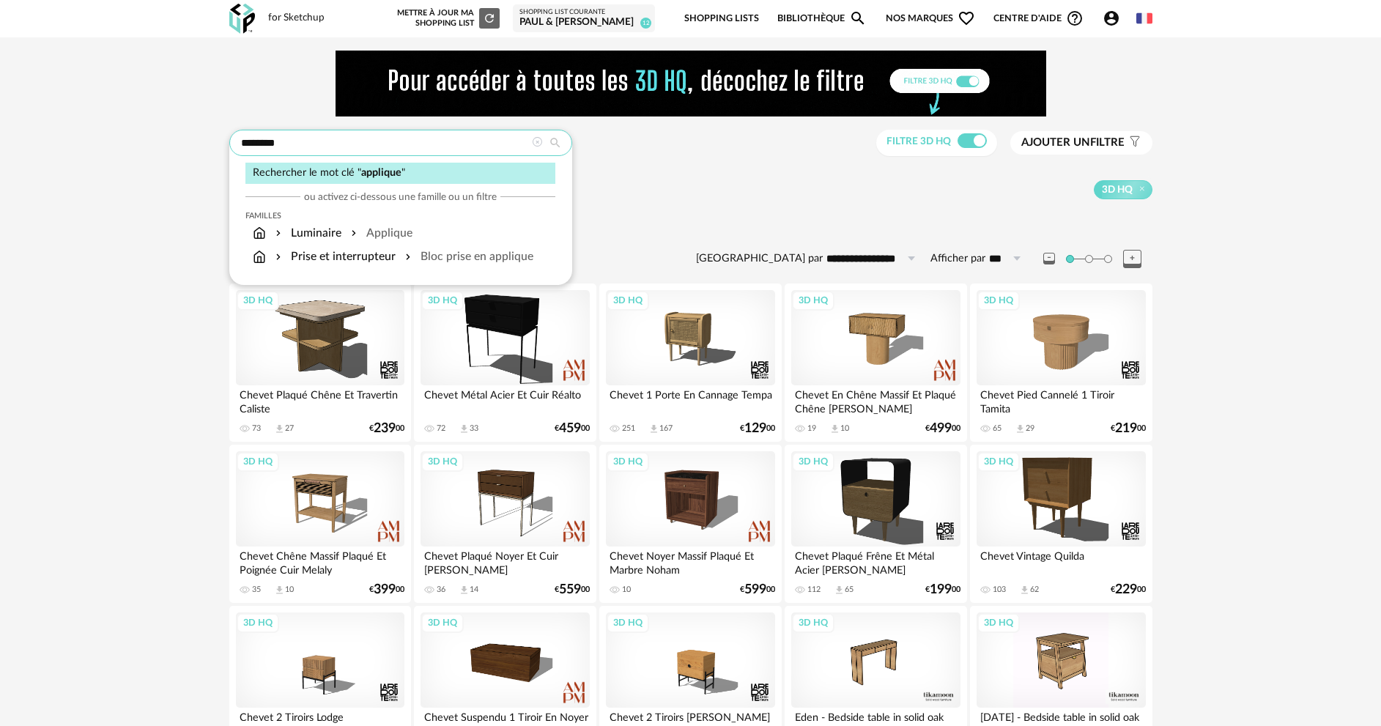
type input "********"
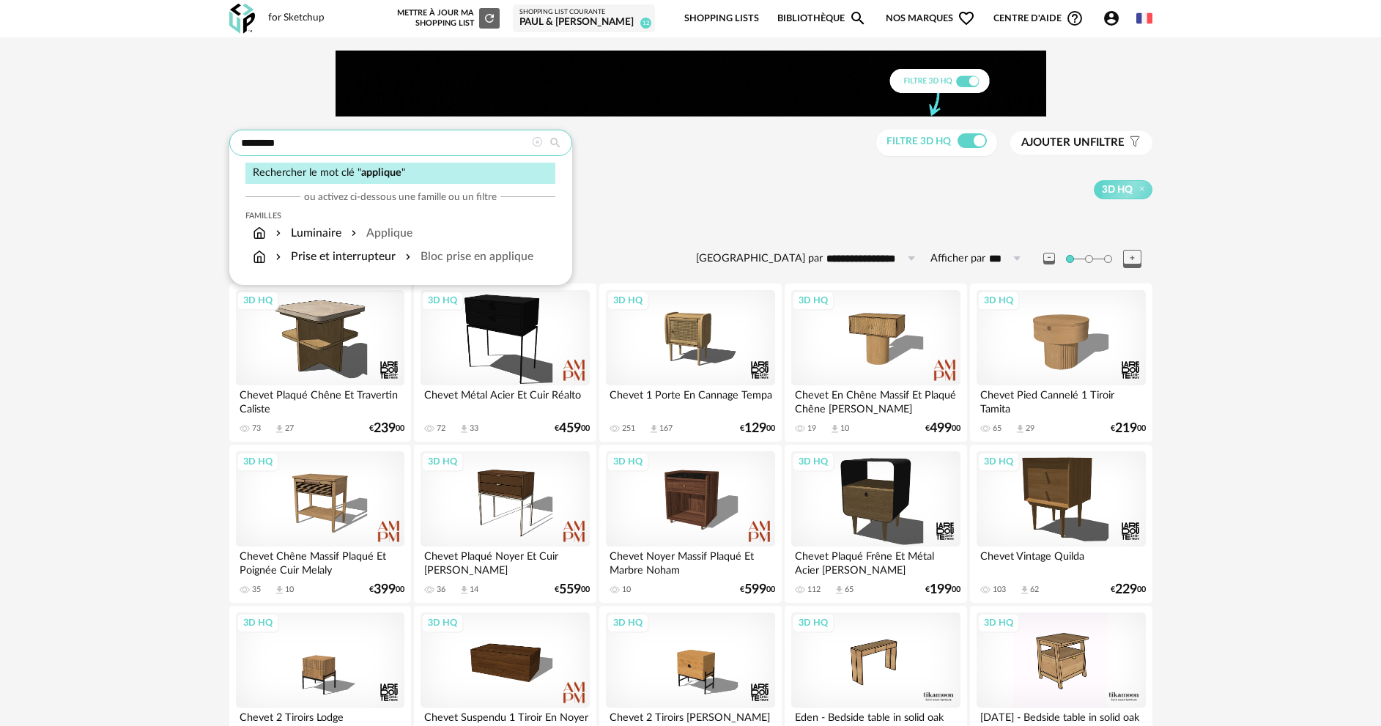
type input "**********"
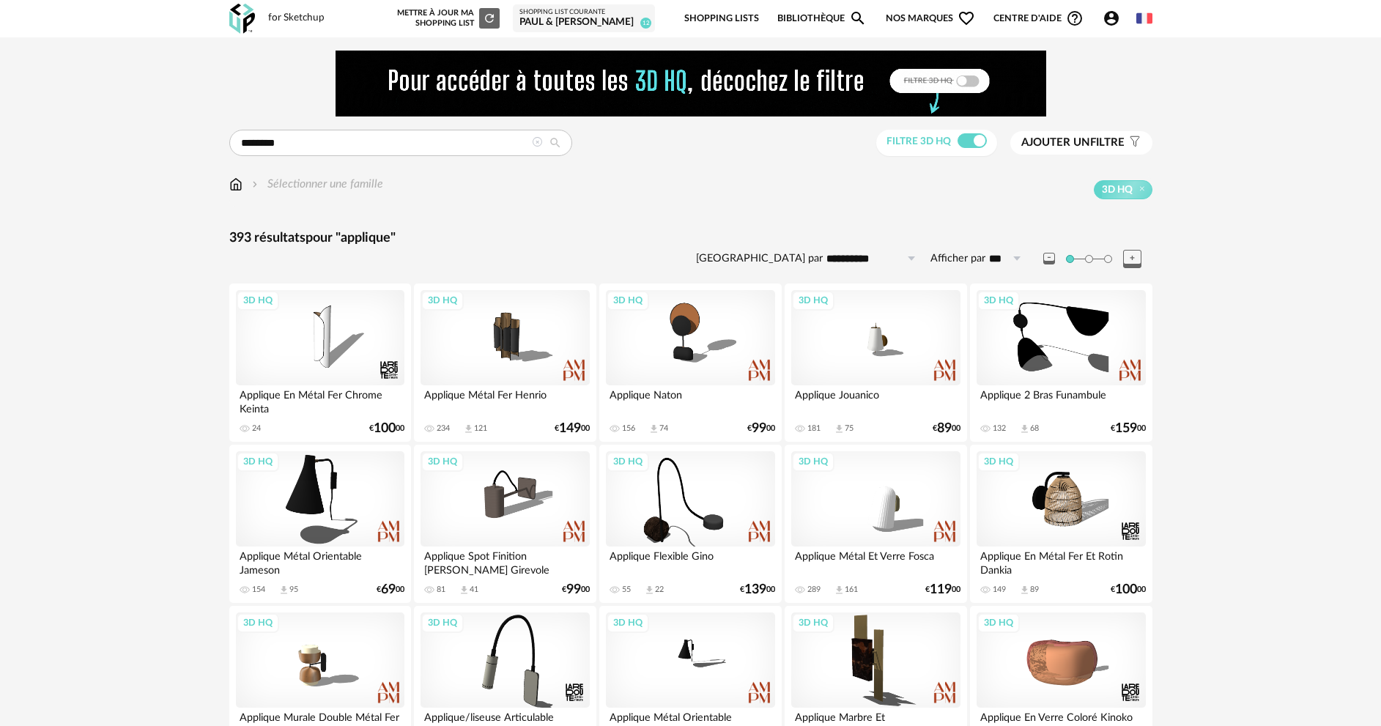
click at [1084, 150] on span "Ajouter un filtre" at bounding box center [1073, 143] width 103 height 15
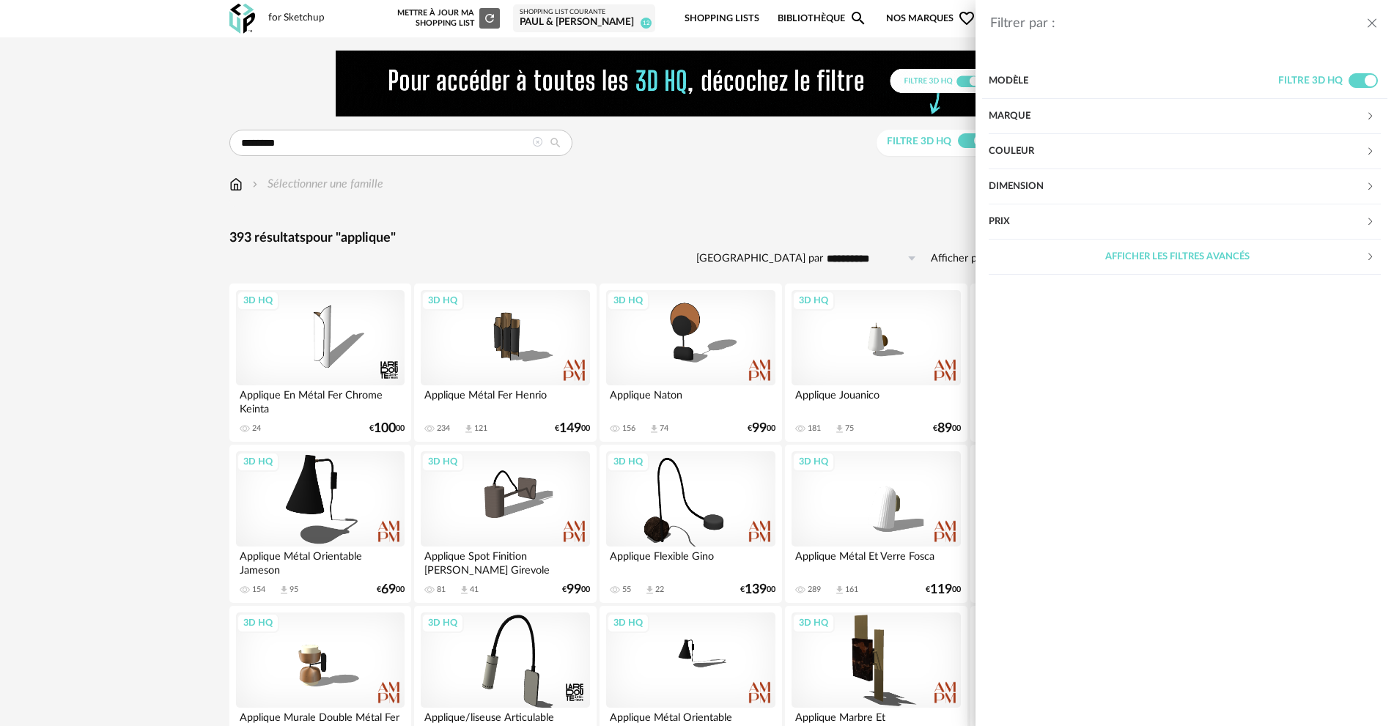
click at [1040, 153] on div "Couleur" at bounding box center [1177, 151] width 377 height 35
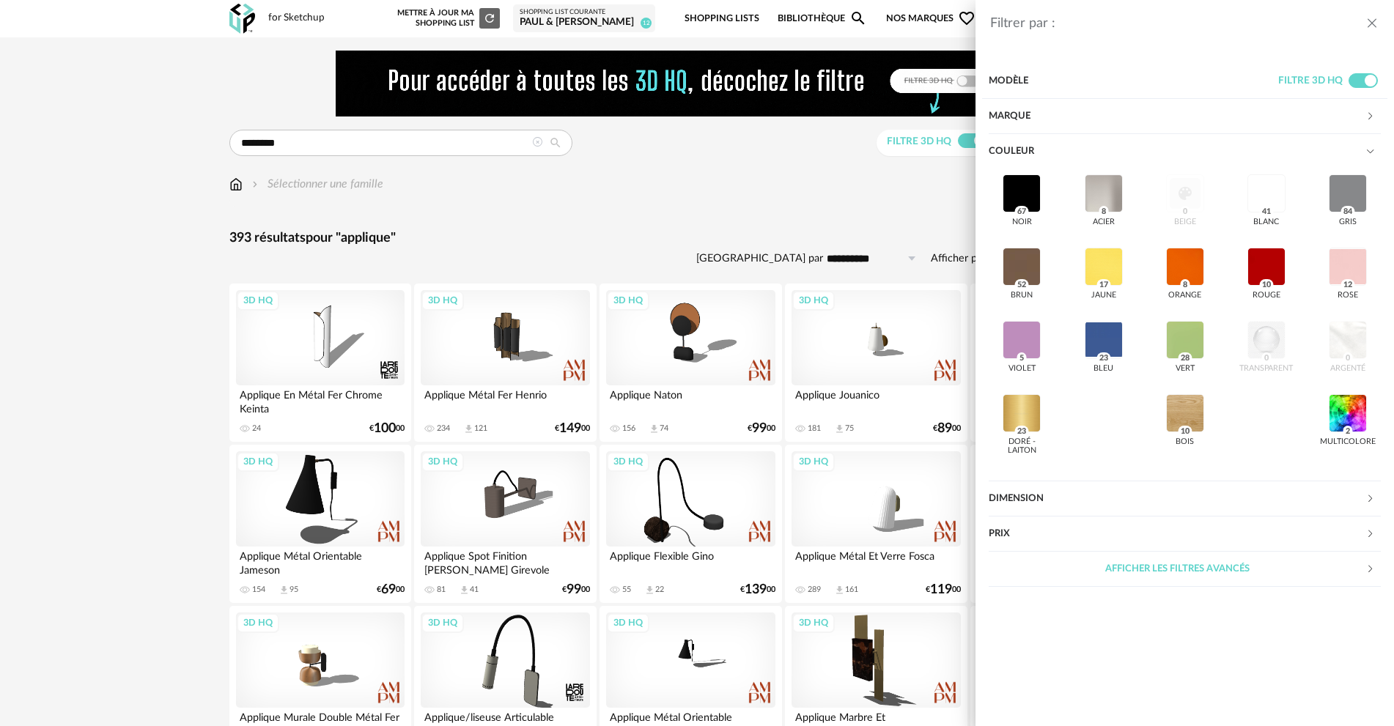
click at [1040, 153] on div "Couleur" at bounding box center [1177, 151] width 377 height 35
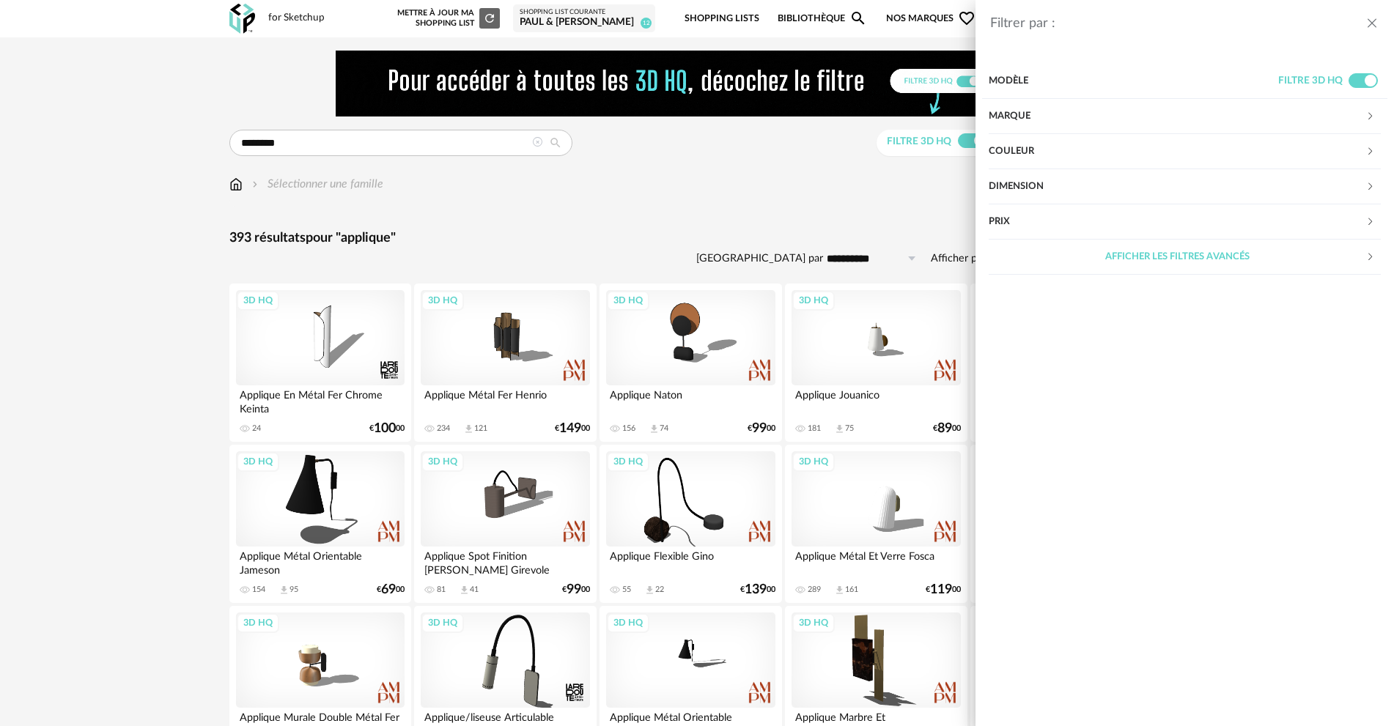
click at [720, 177] on div "Filtrer par : Modèle Filtre 3D HQ Marque &tradition 0 101 Copenhagen 0 366 Conc…" at bounding box center [697, 363] width 1394 height 726
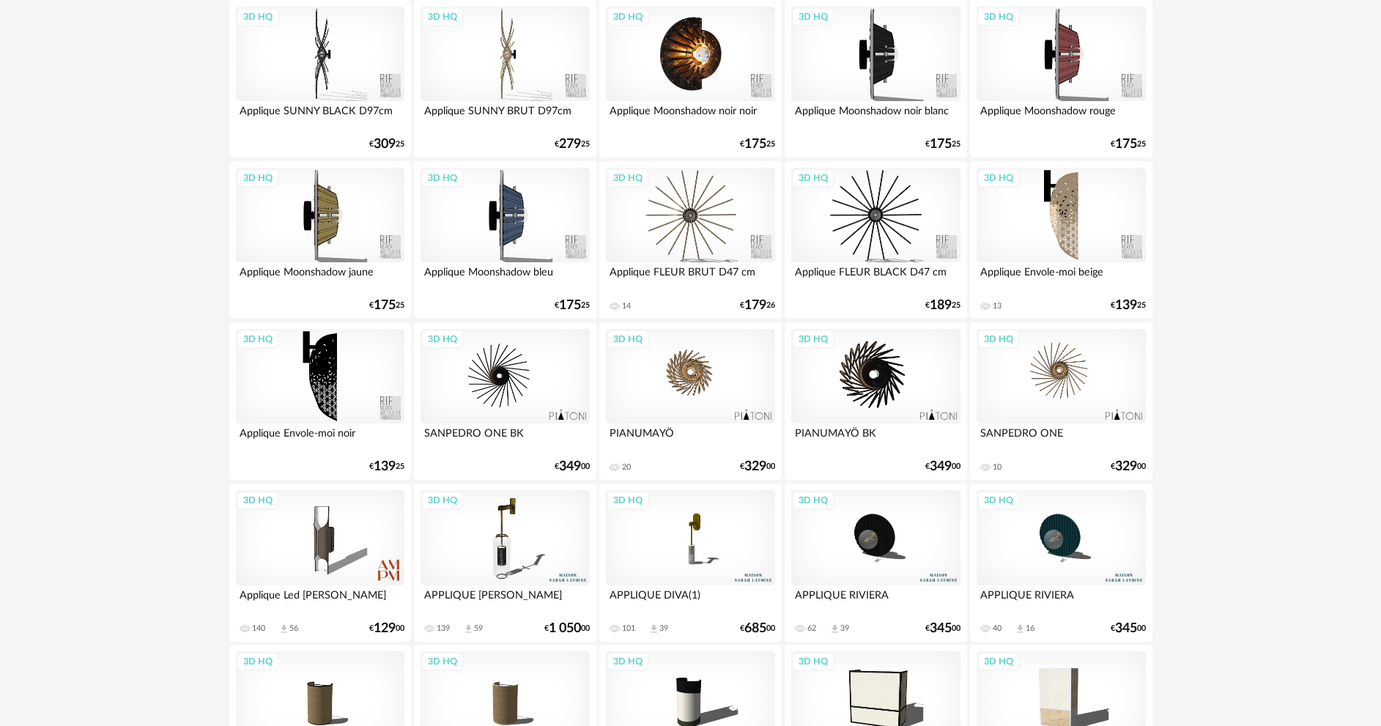
scroll to position [953, 0]
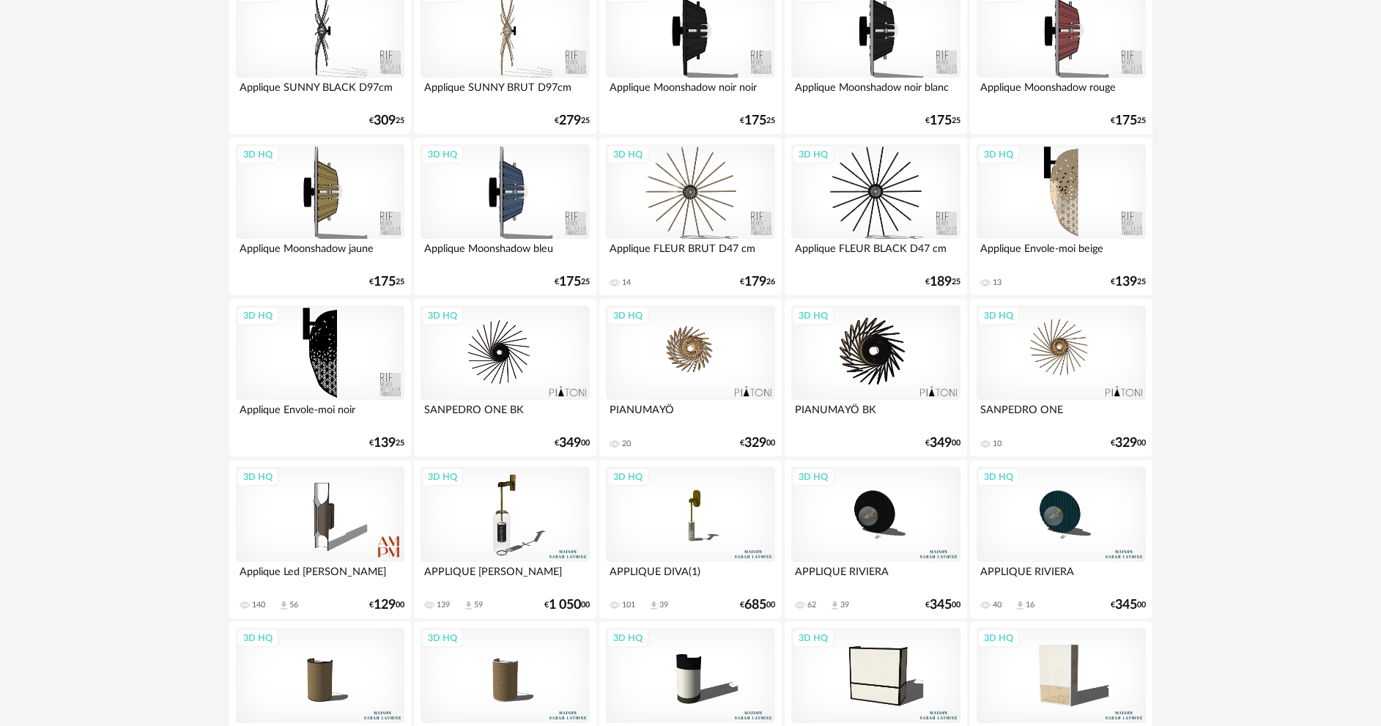
click at [710, 357] on div "3D HQ" at bounding box center [690, 353] width 169 height 95
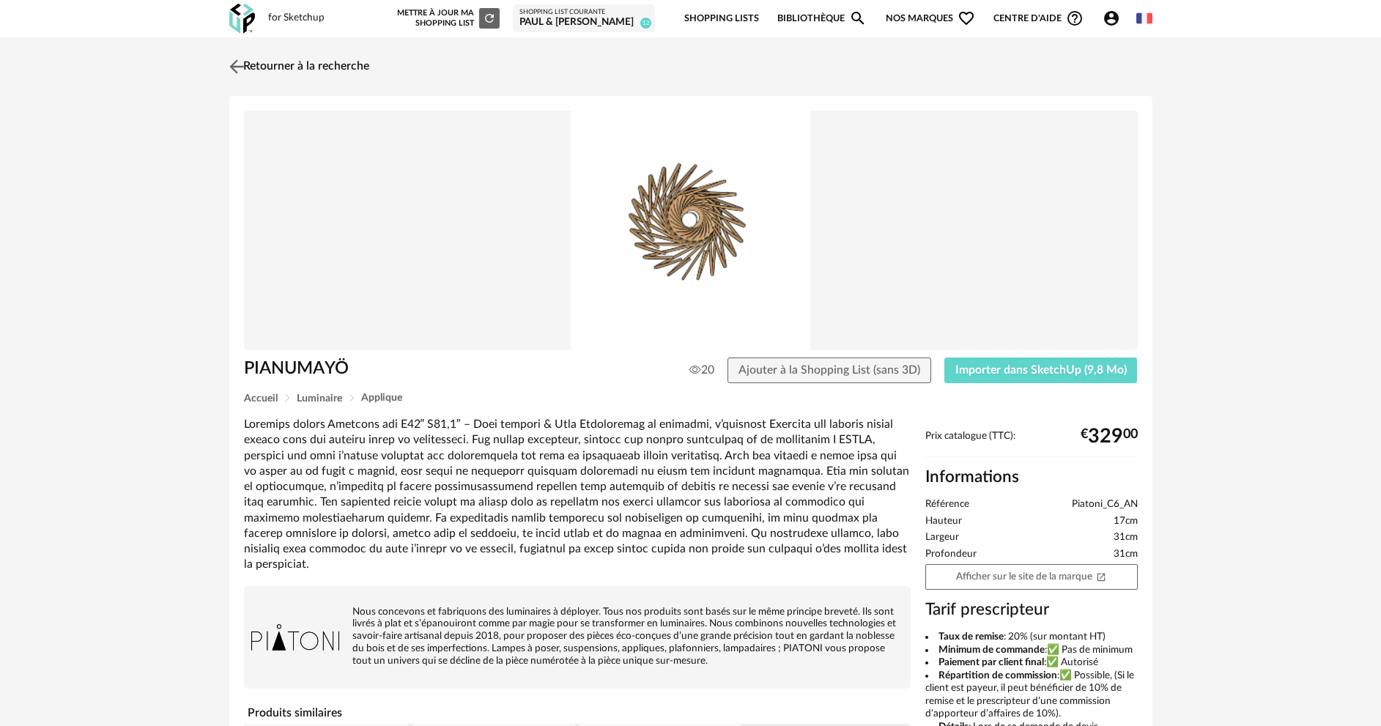
click at [281, 59] on link "Retourner à la recherche" at bounding box center [298, 67] width 144 height 32
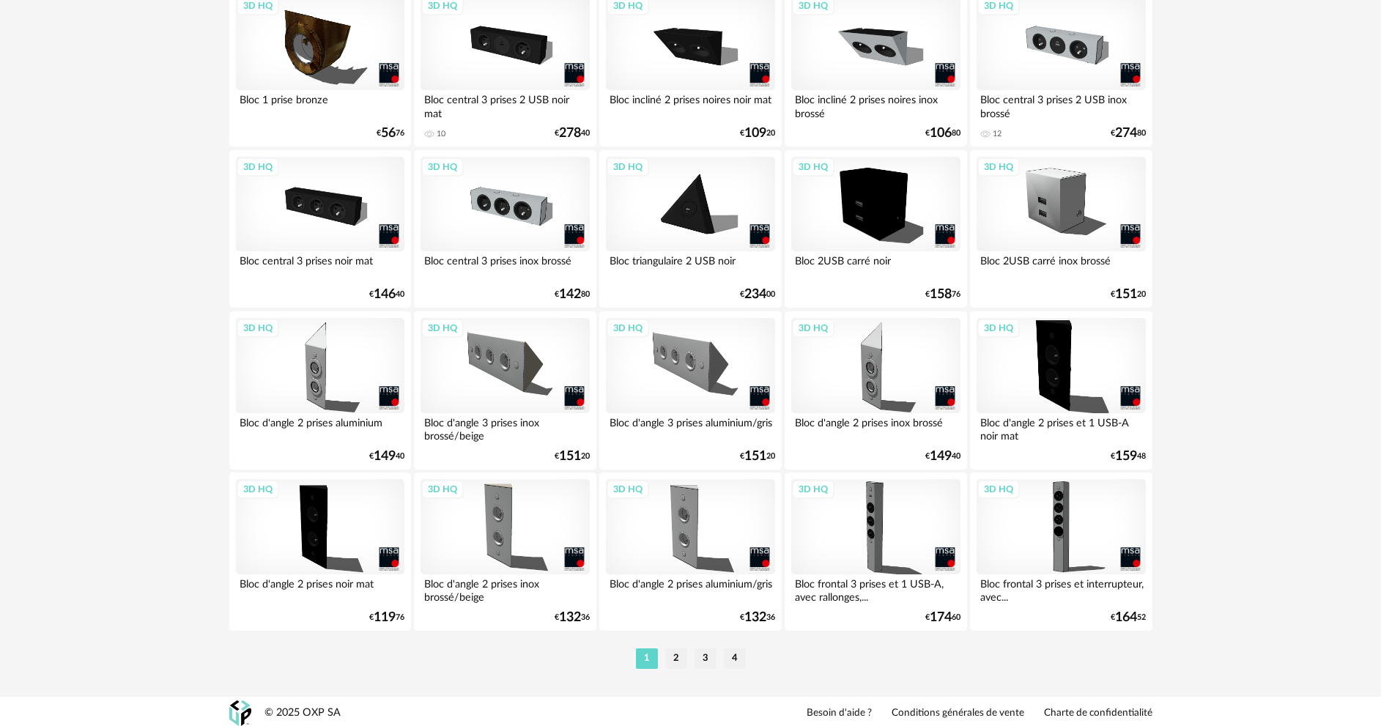
scroll to position [2879, 0]
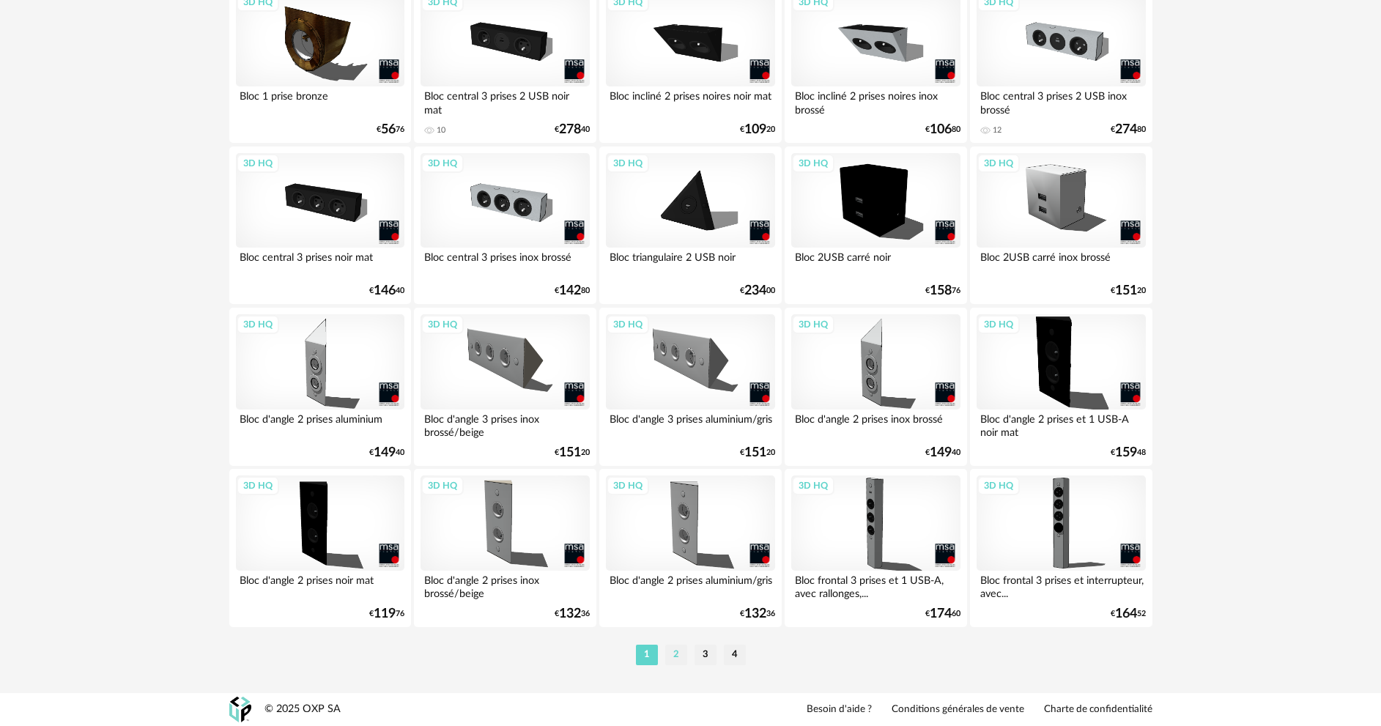
click at [677, 650] on li "2" at bounding box center [676, 655] width 22 height 21
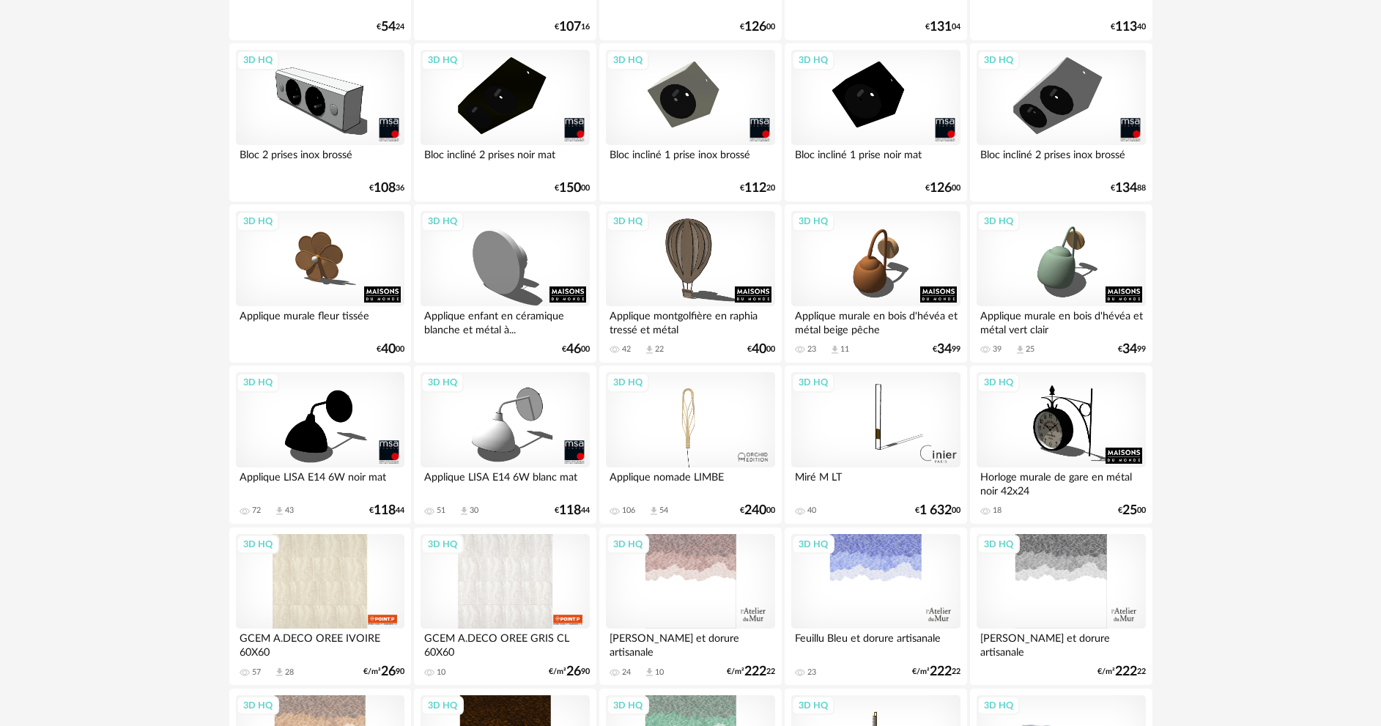
scroll to position [1832, 0]
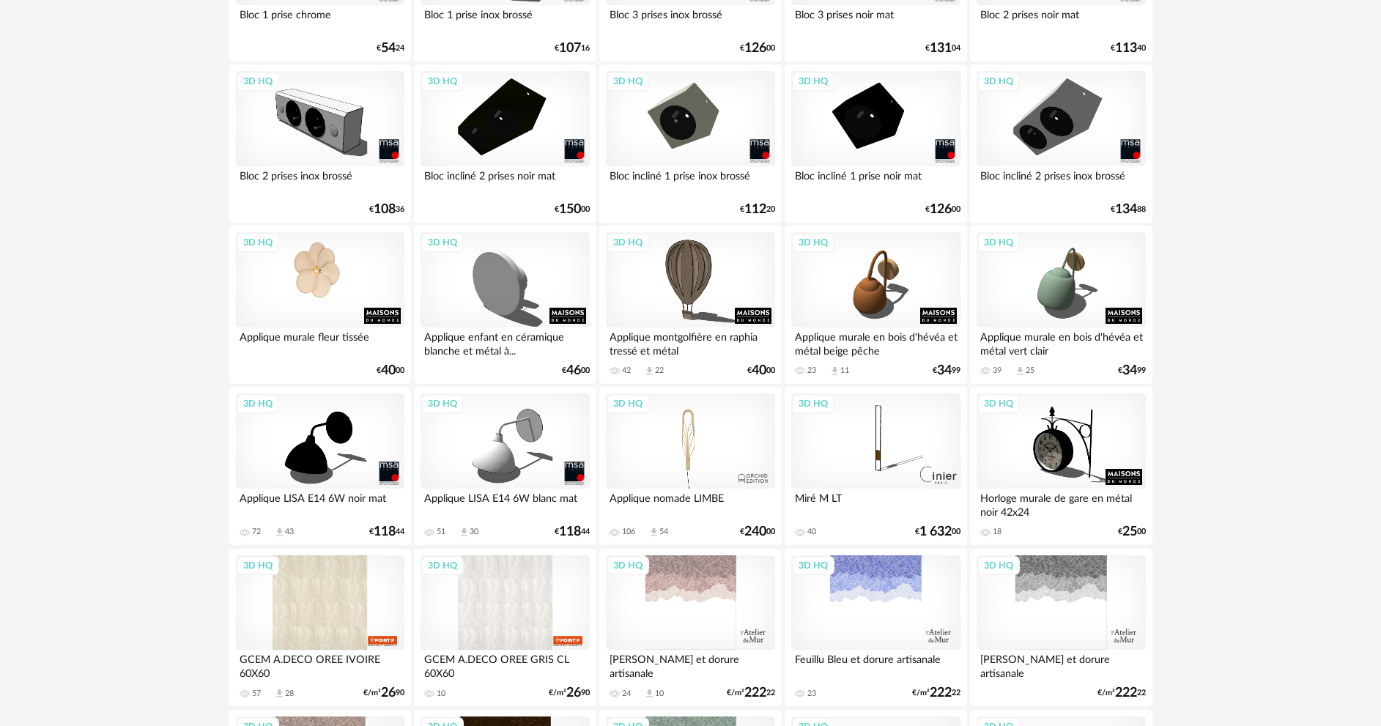
click at [326, 260] on div "3D HQ" at bounding box center [320, 279] width 169 height 95
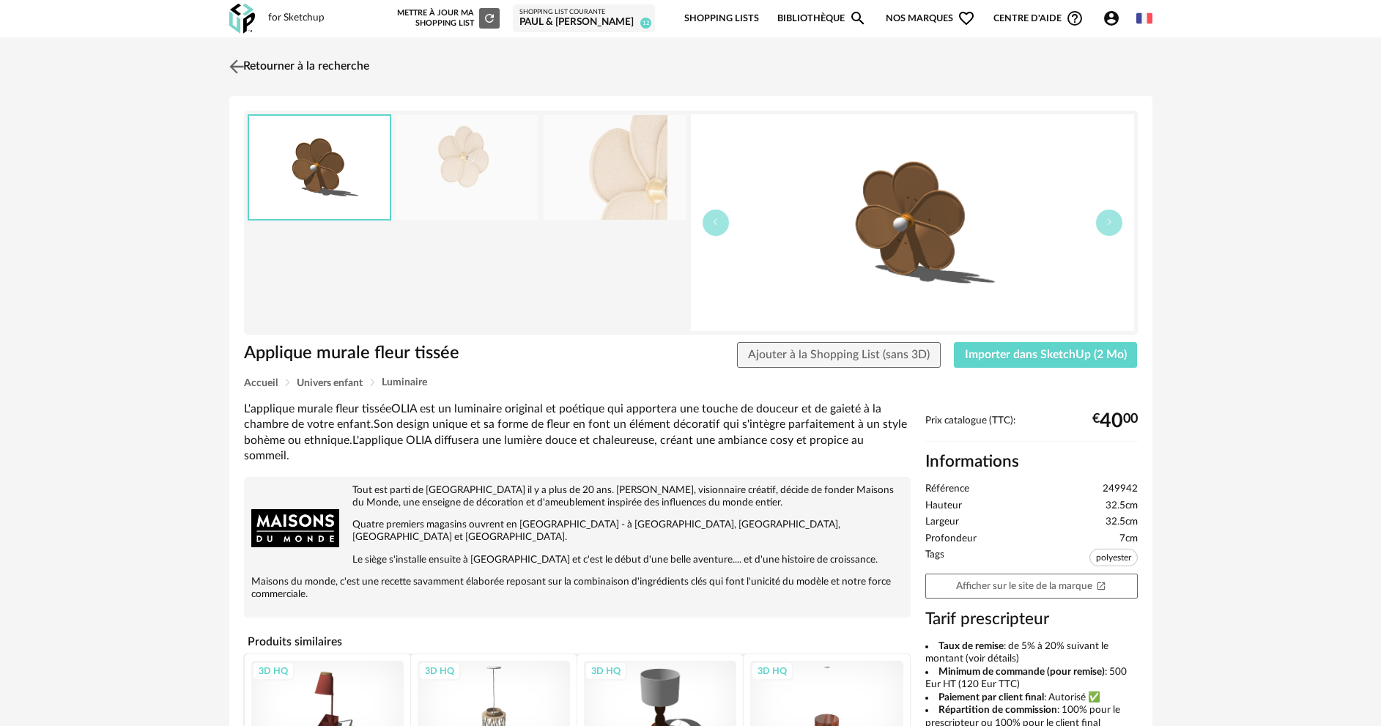
click at [342, 62] on link "Retourner à la recherche" at bounding box center [298, 67] width 144 height 32
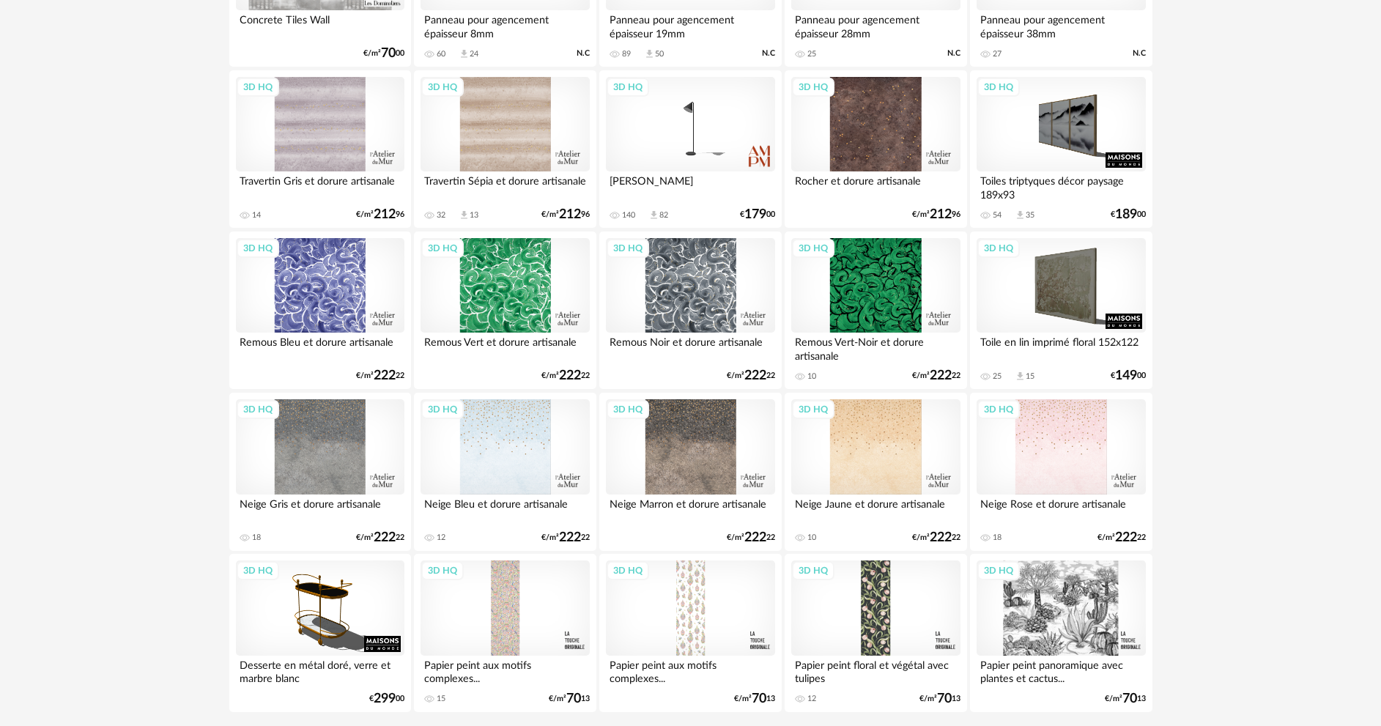
scroll to position [2879, 0]
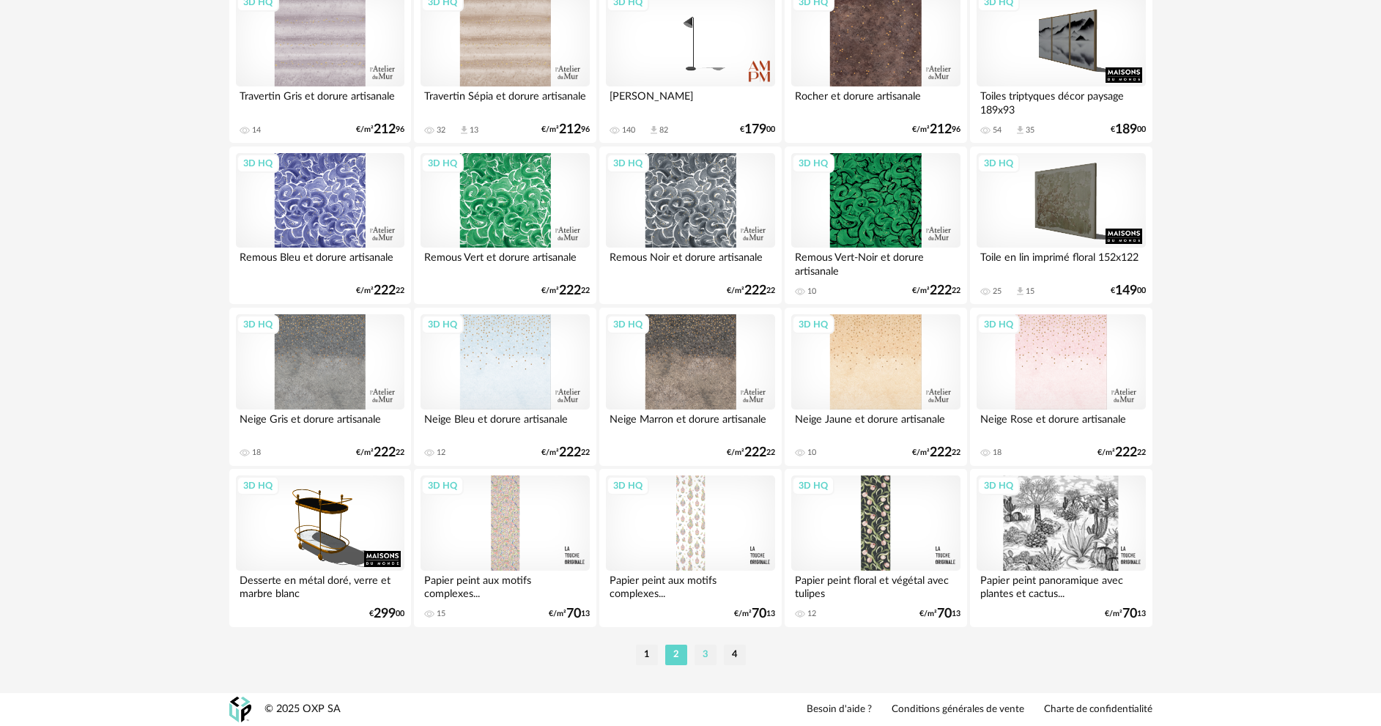
click at [703, 651] on li "3" at bounding box center [706, 655] width 22 height 21
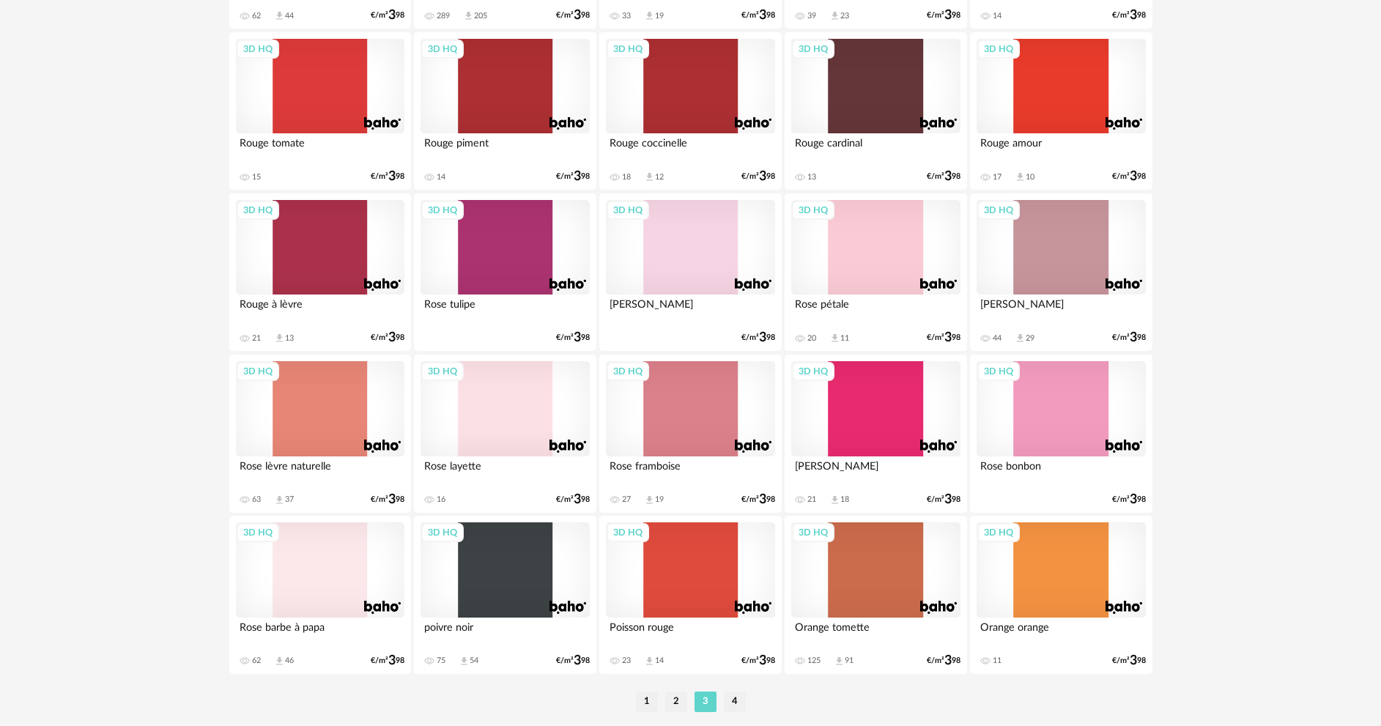
scroll to position [2879, 0]
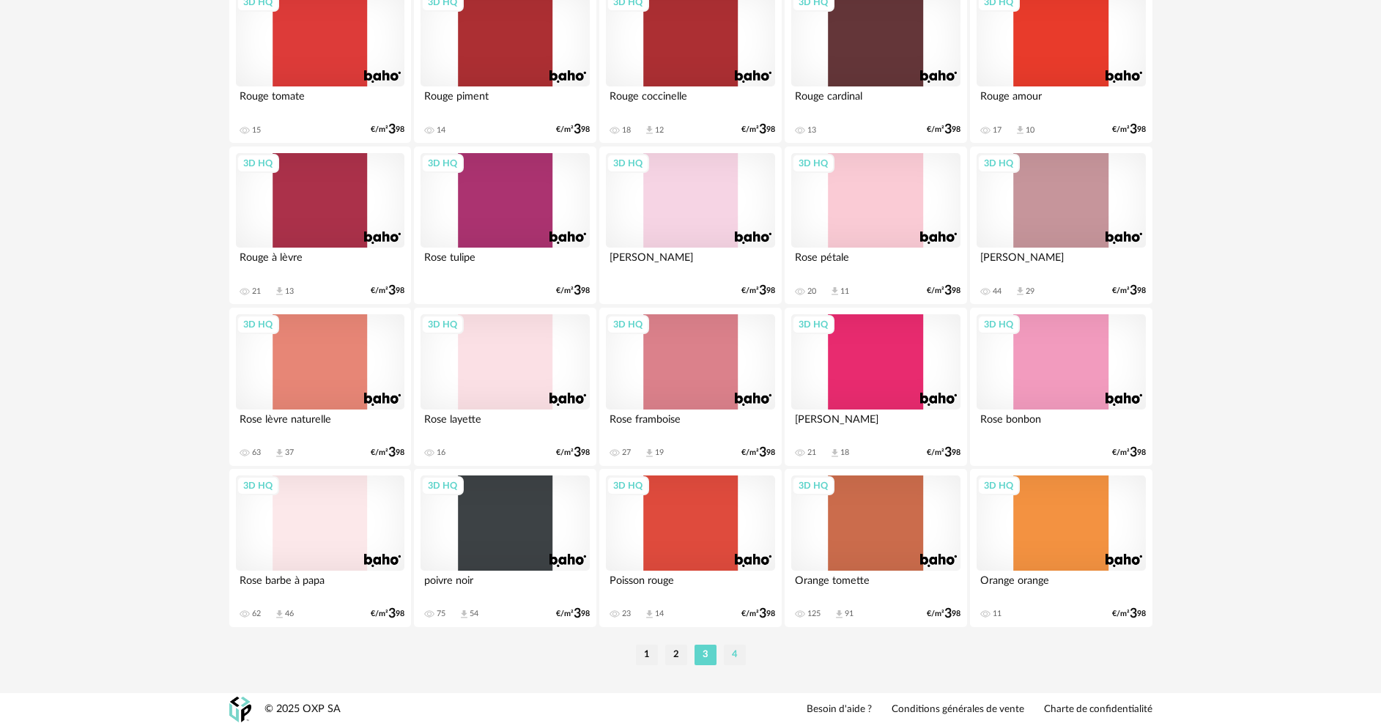
click at [737, 660] on li "4" at bounding box center [735, 655] width 22 height 21
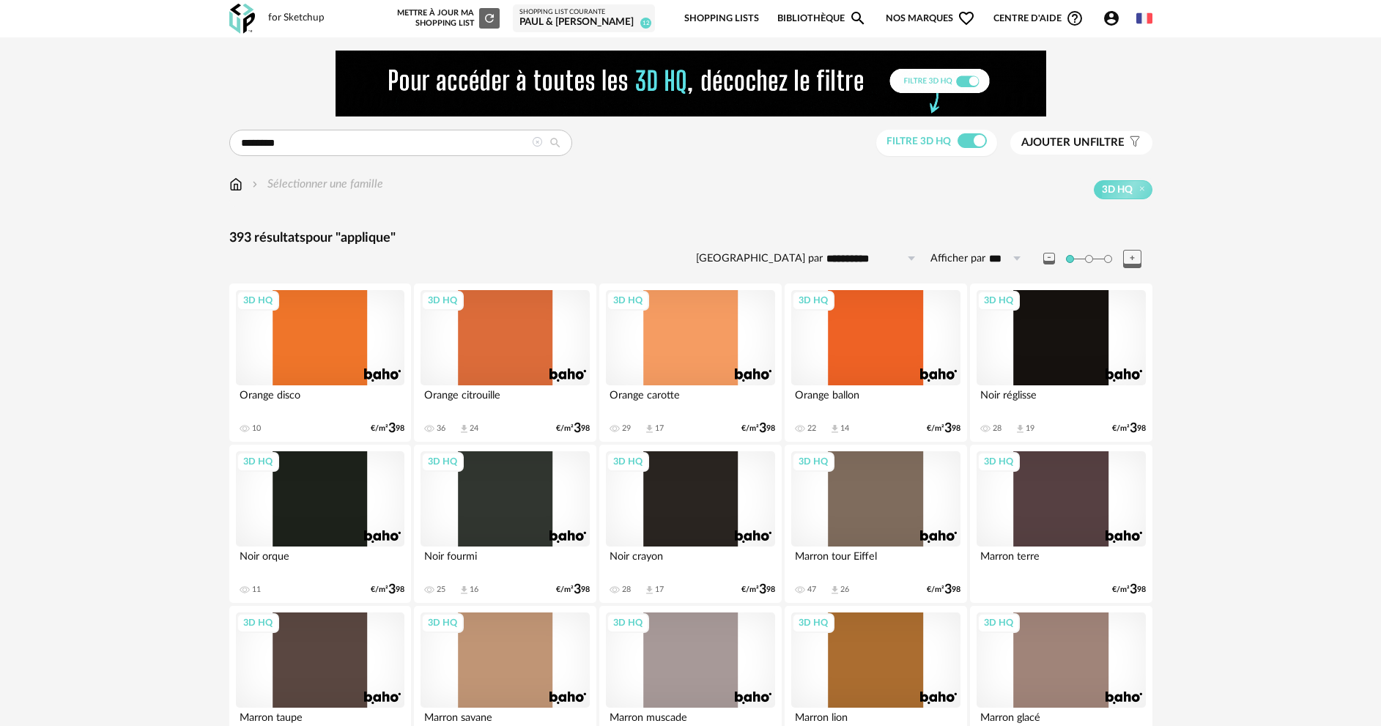
click at [556, 143] on icon at bounding box center [555, 142] width 26 height 13
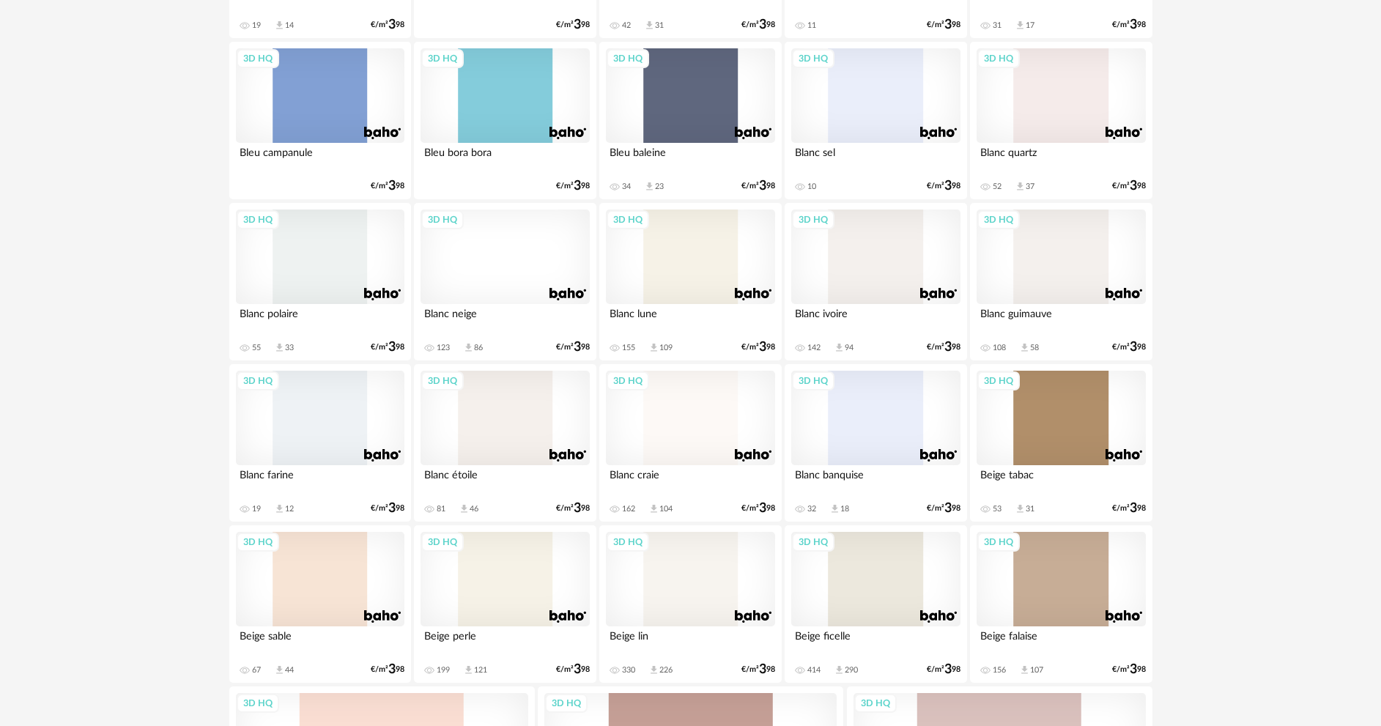
scroll to position [2495, 0]
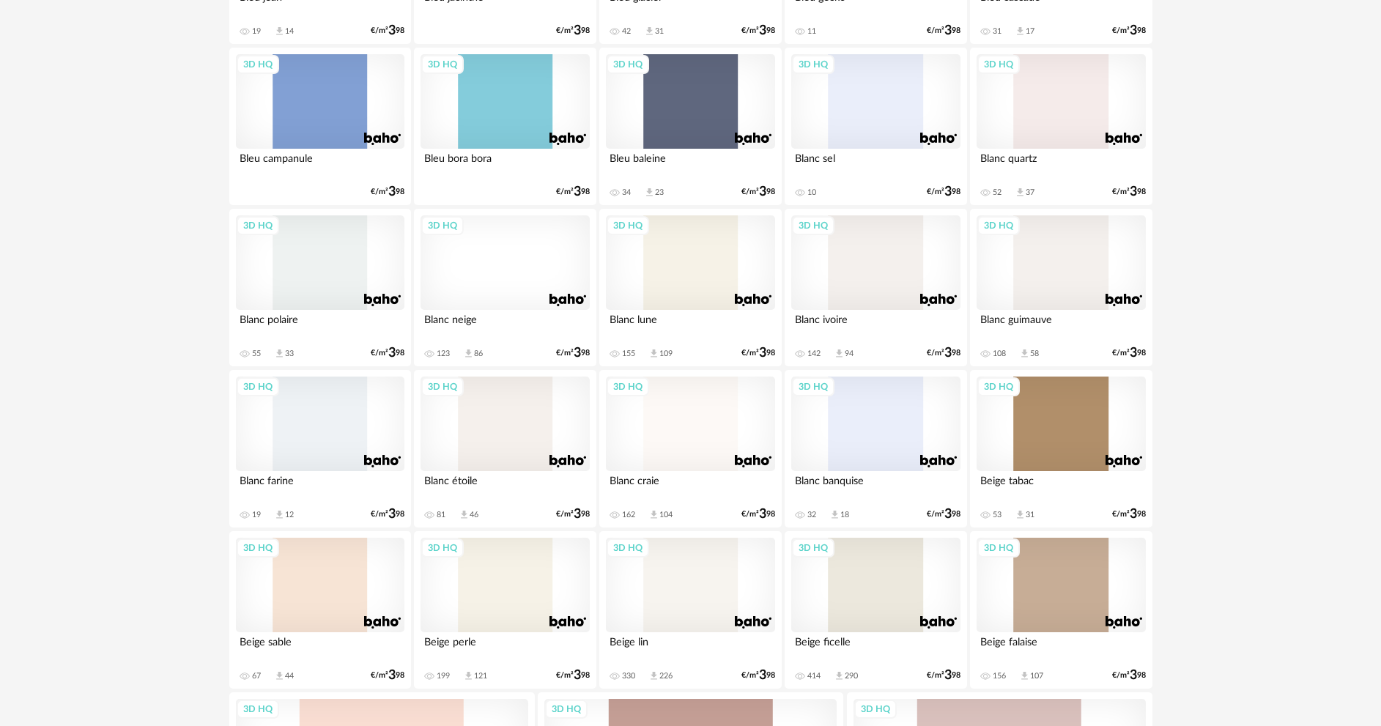
click at [685, 446] on div "3D HQ" at bounding box center [690, 424] width 169 height 95
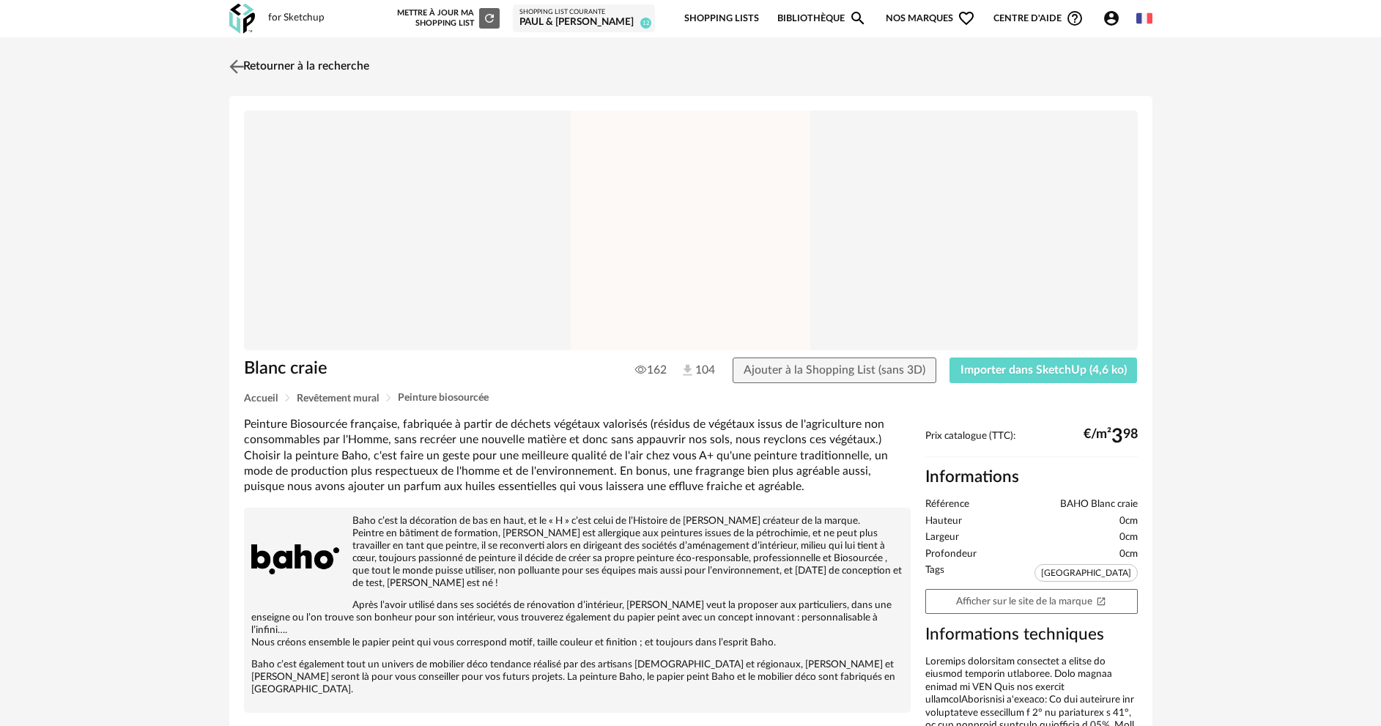
click at [304, 62] on link "Retourner à la recherche" at bounding box center [298, 67] width 144 height 32
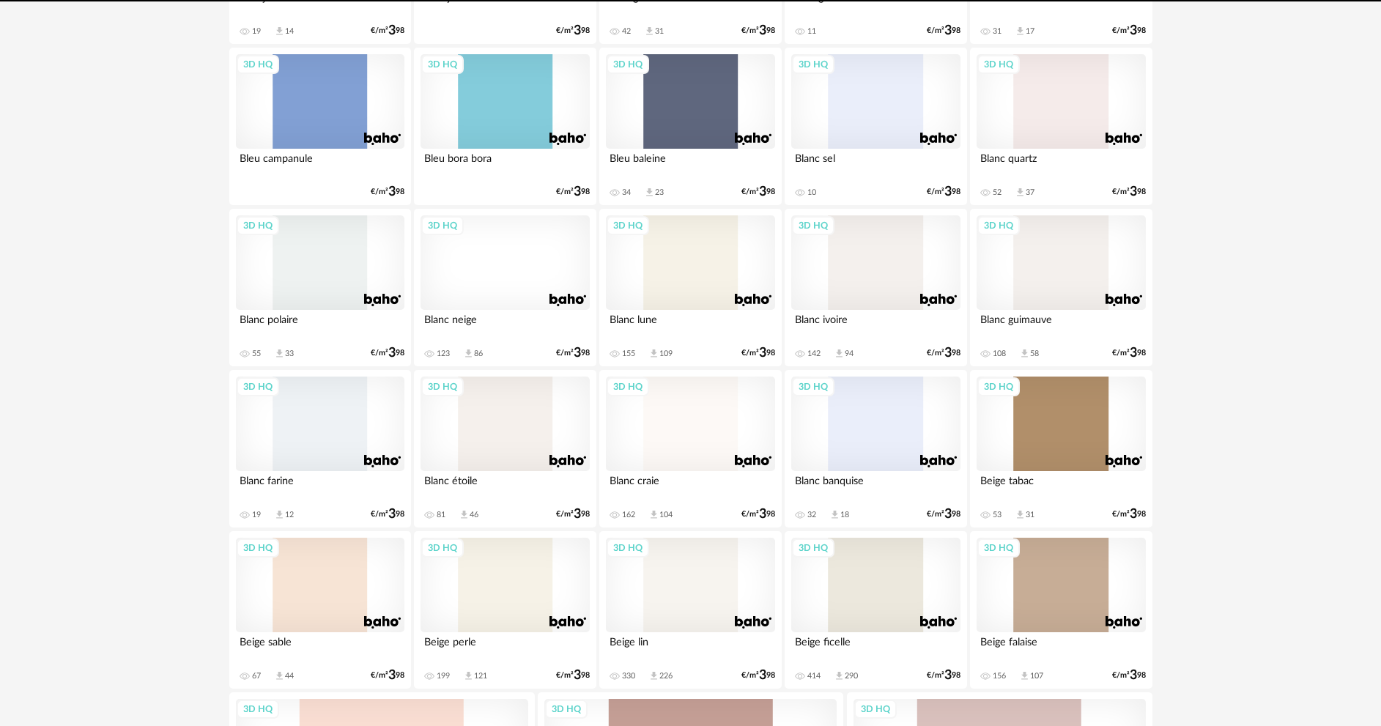
scroll to position [2788, 0]
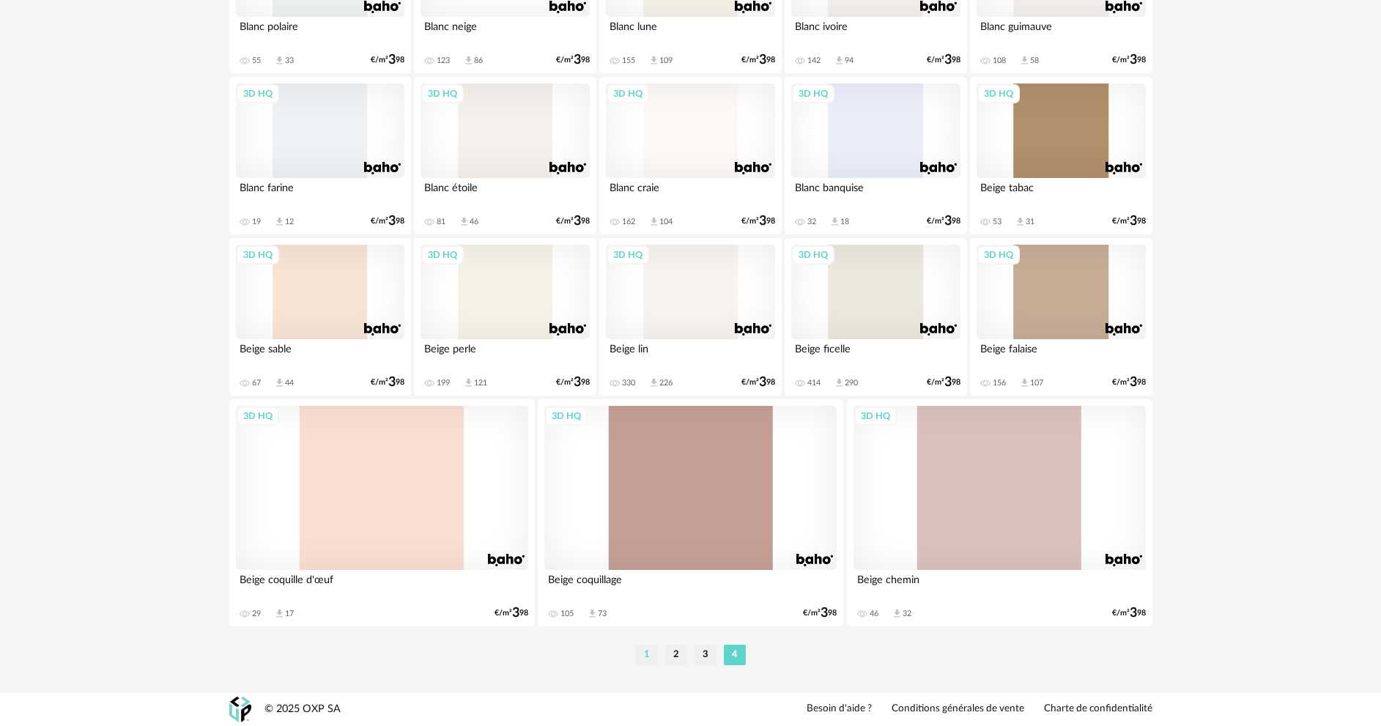
click at [647, 649] on li "1" at bounding box center [647, 655] width 22 height 21
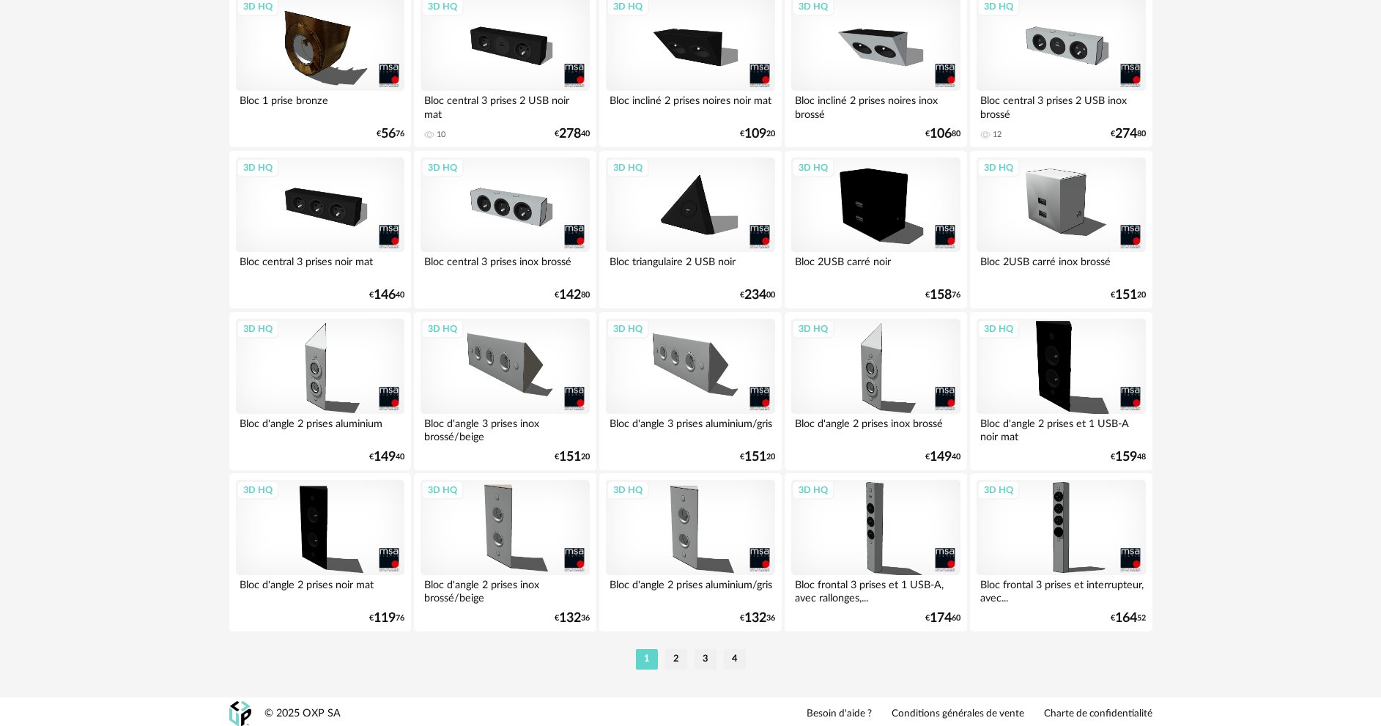
scroll to position [2879, 0]
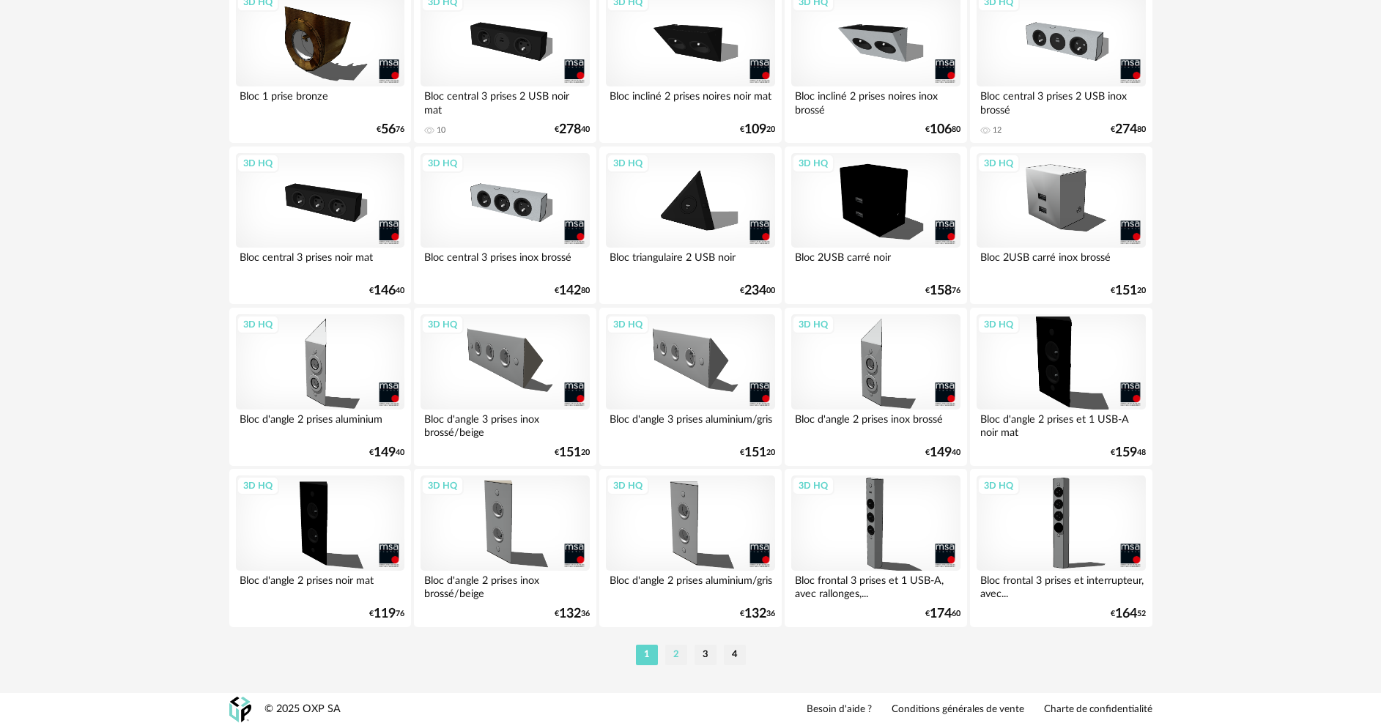
click at [671, 650] on li "2" at bounding box center [676, 655] width 22 height 21
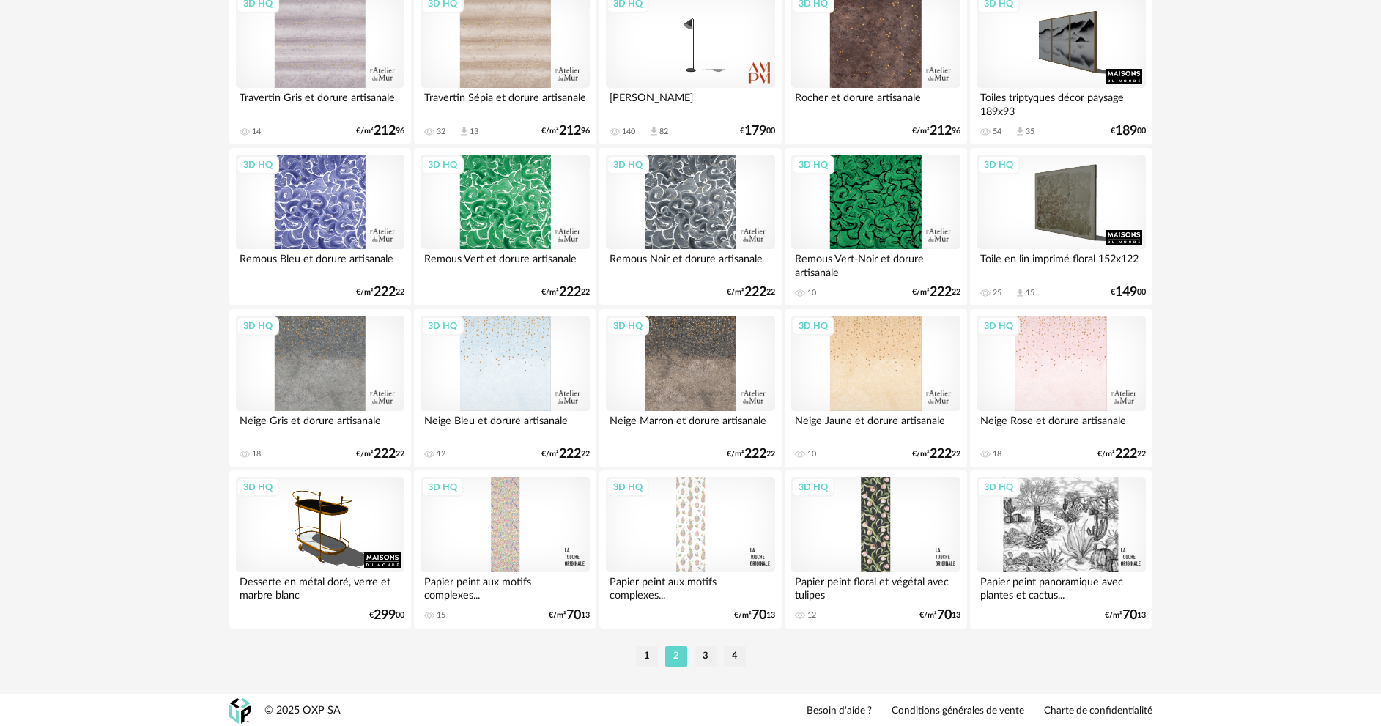
scroll to position [2879, 0]
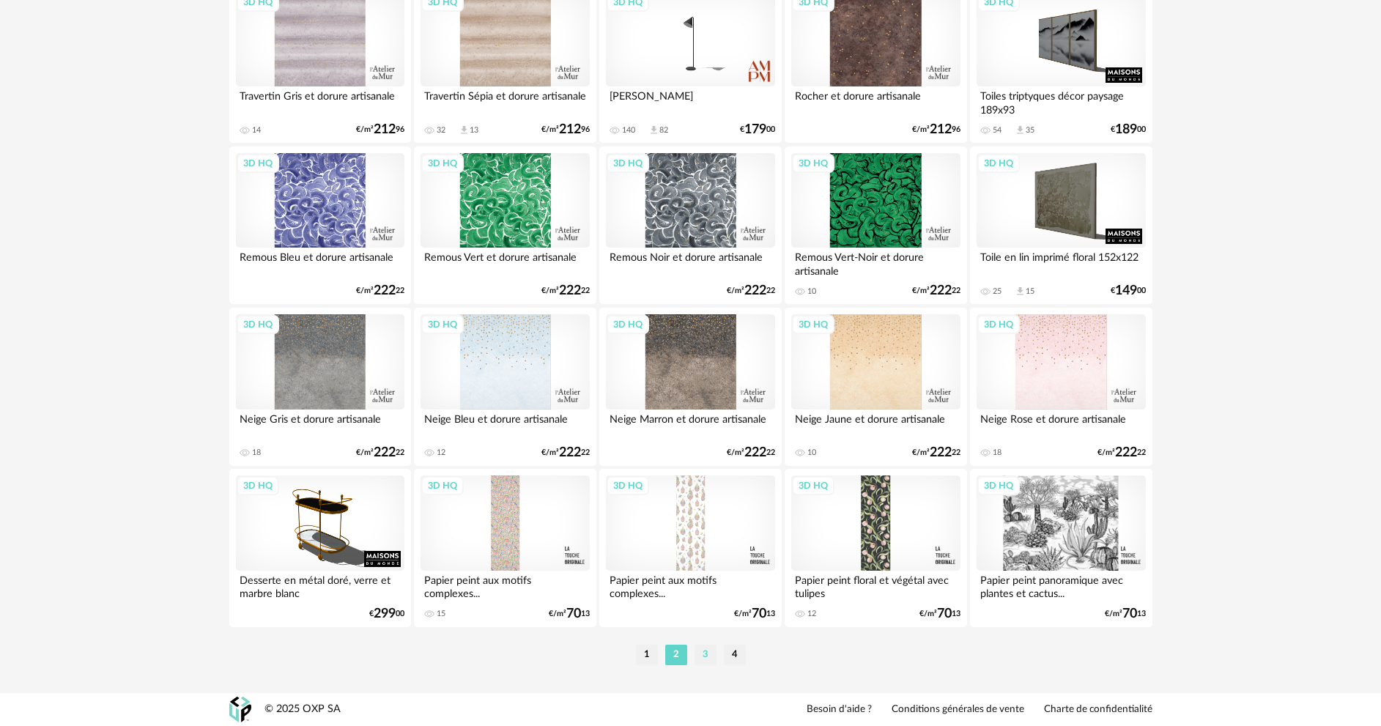
click at [709, 654] on li "3" at bounding box center [706, 655] width 22 height 21
